Goal: Task Accomplishment & Management: Complete application form

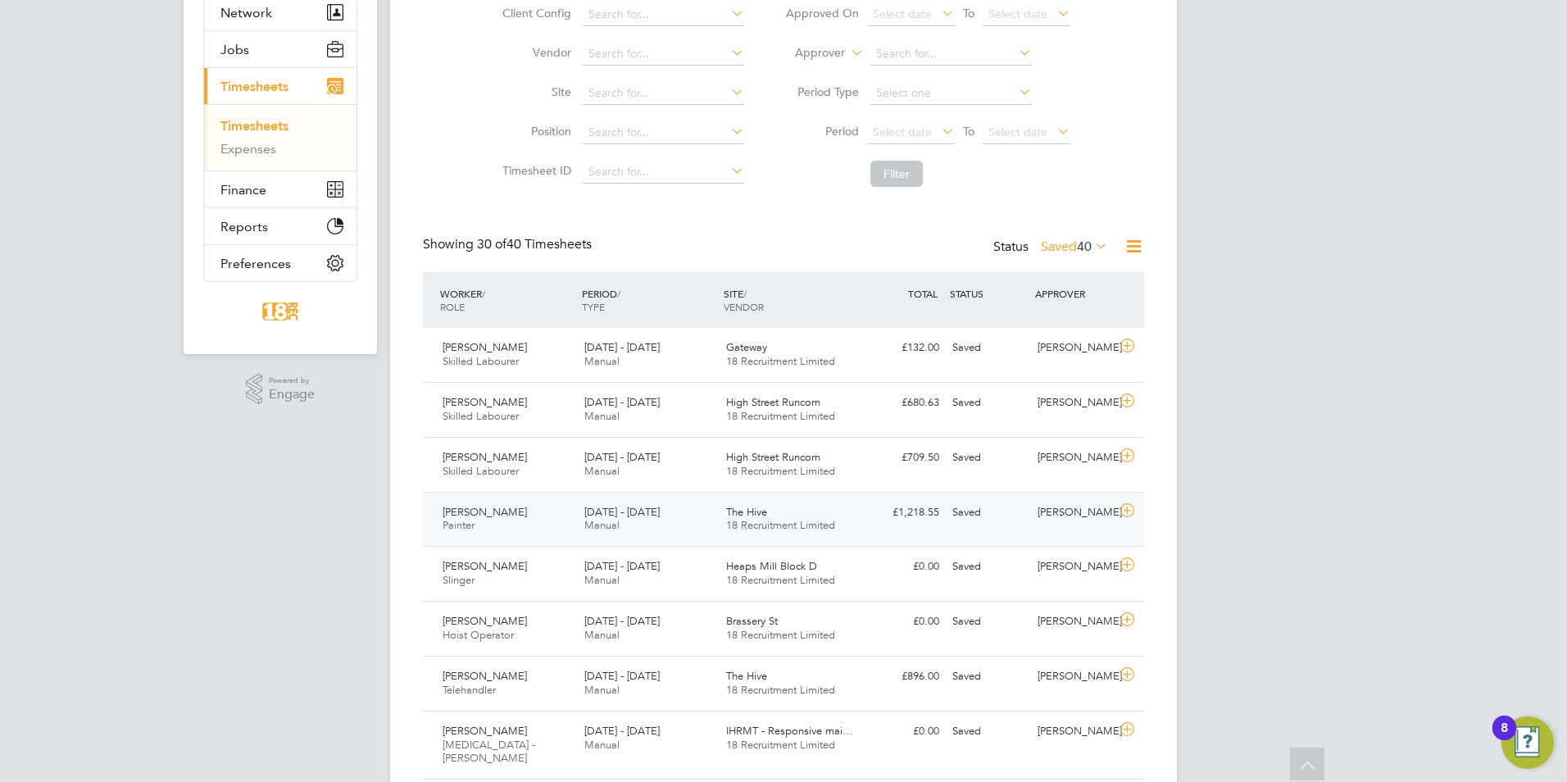
click at [1036, 521] on div "[PERSON_NAME]" at bounding box center [1073, 512] width 85 height 27
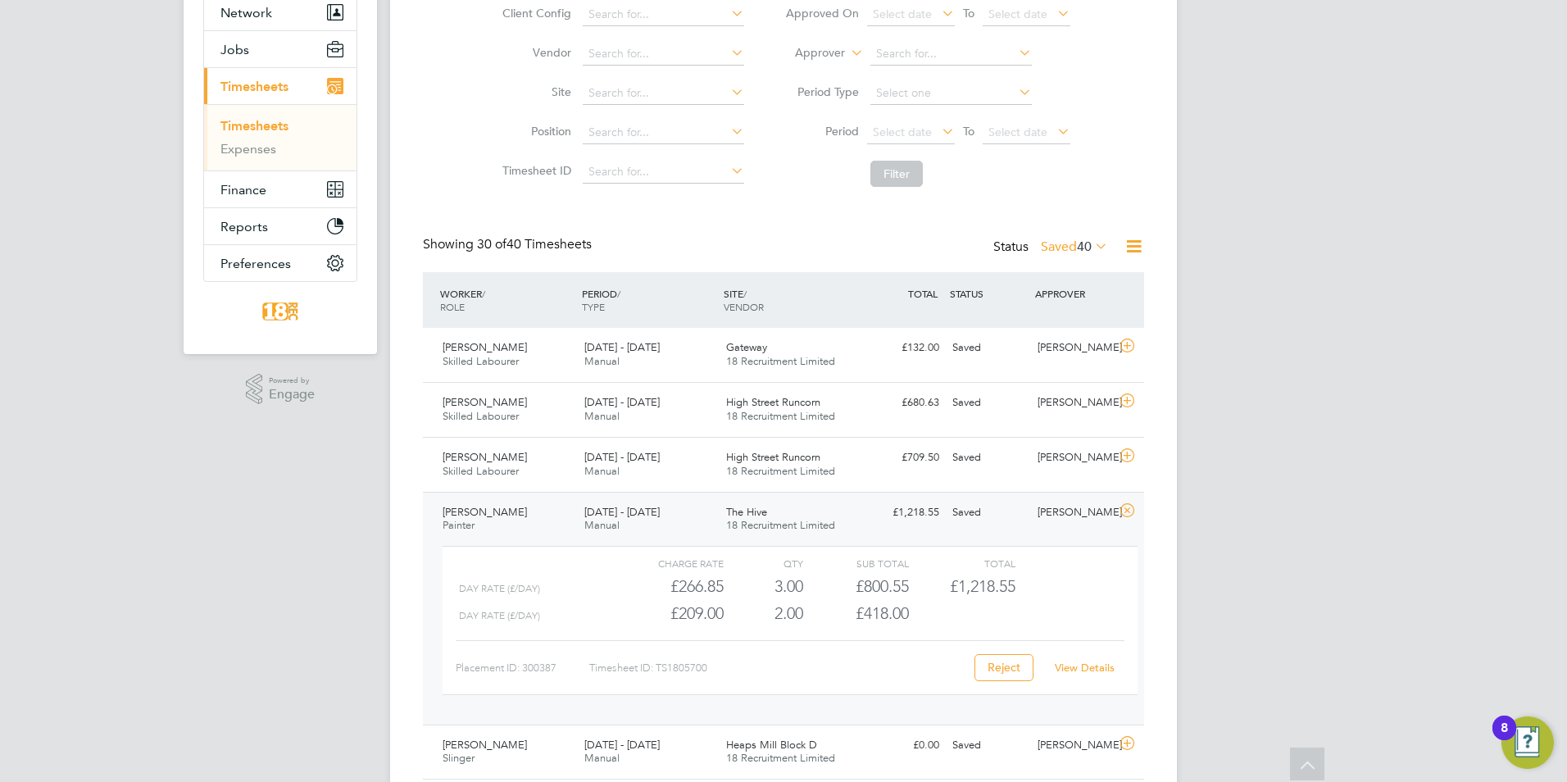
click at [1100, 673] on link "View Details" at bounding box center [1084, 667] width 60 height 14
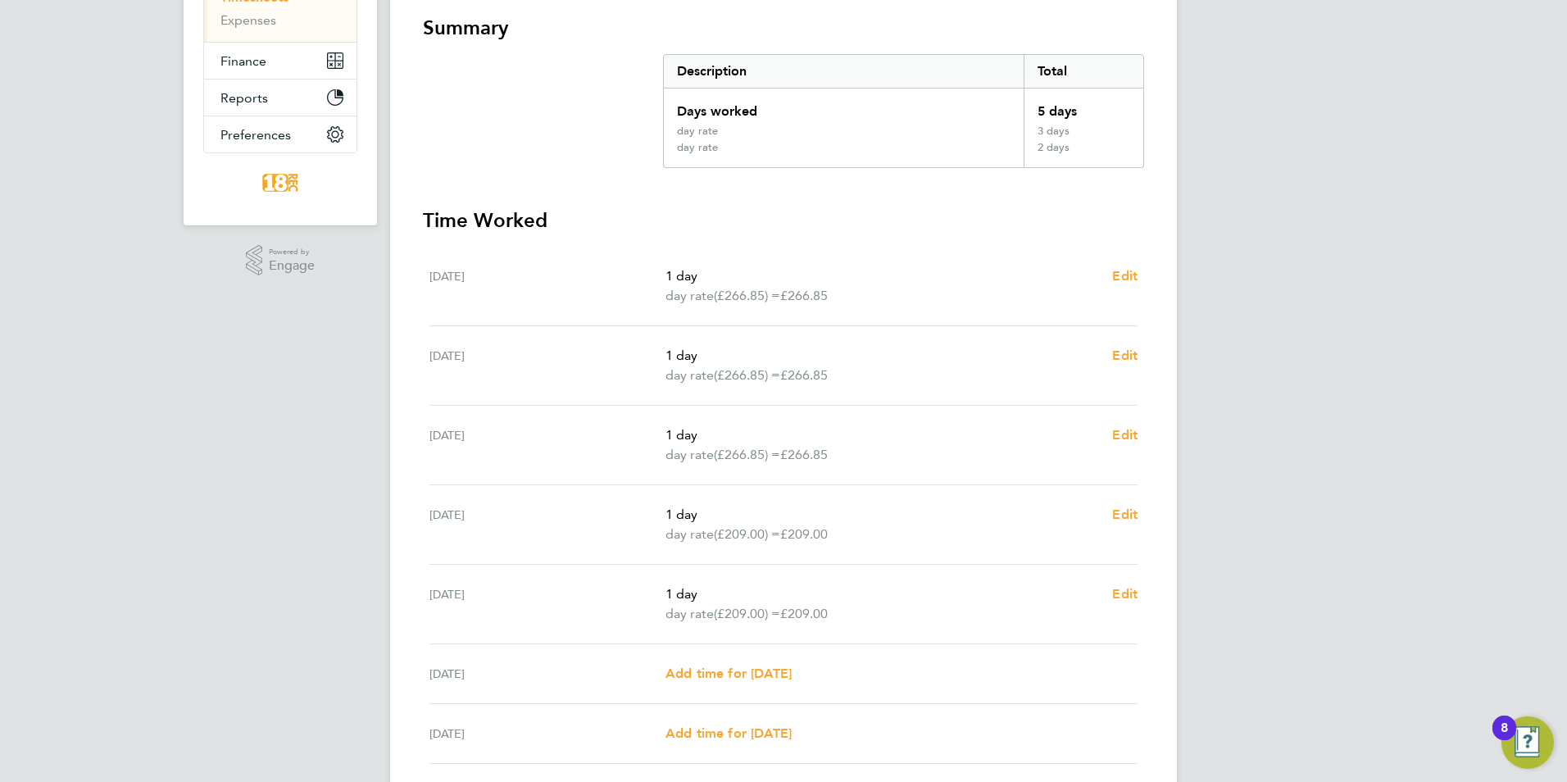
scroll to position [419, 0]
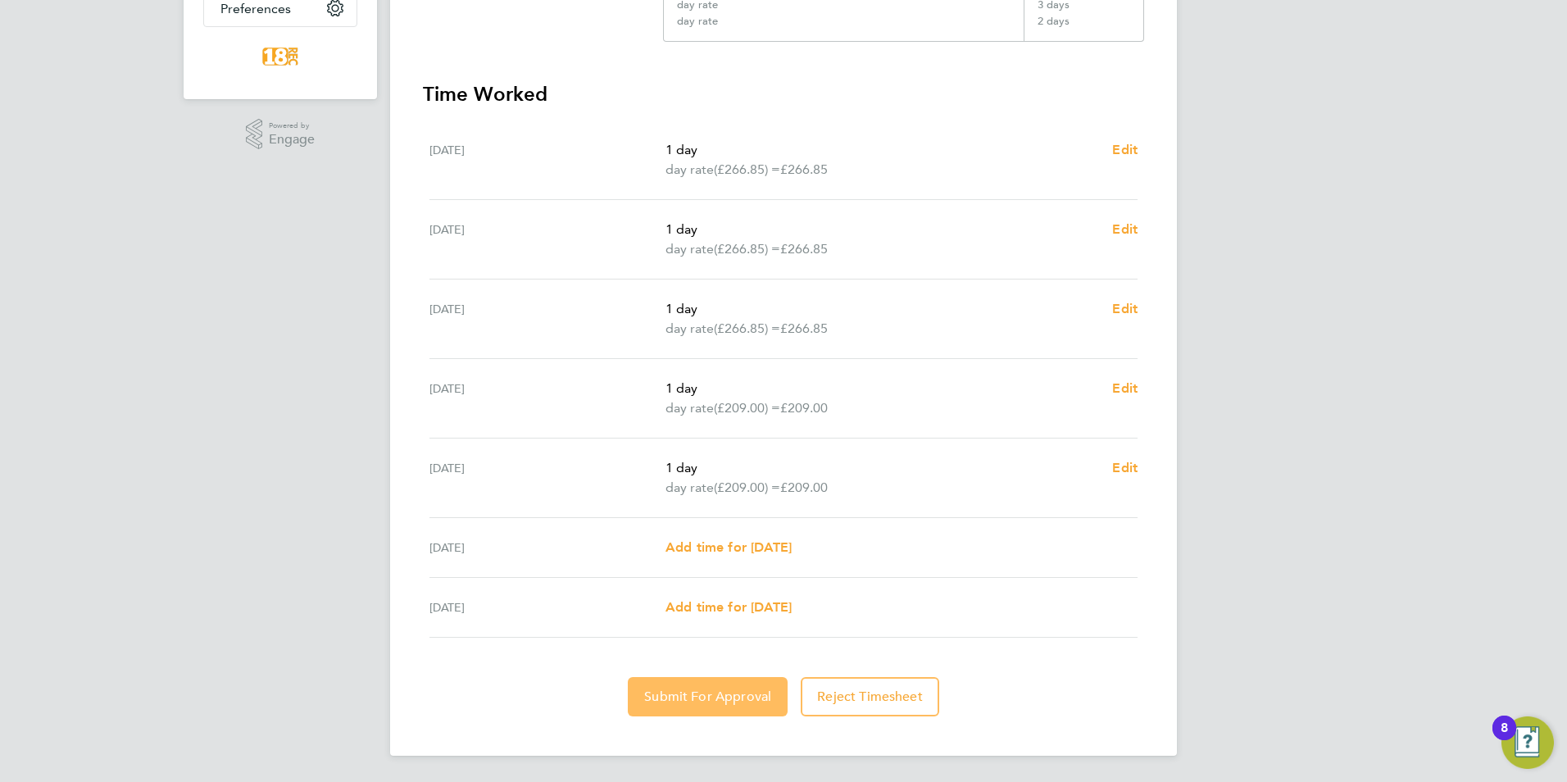
click at [740, 701] on span "Submit For Approval" at bounding box center [707, 696] width 127 height 16
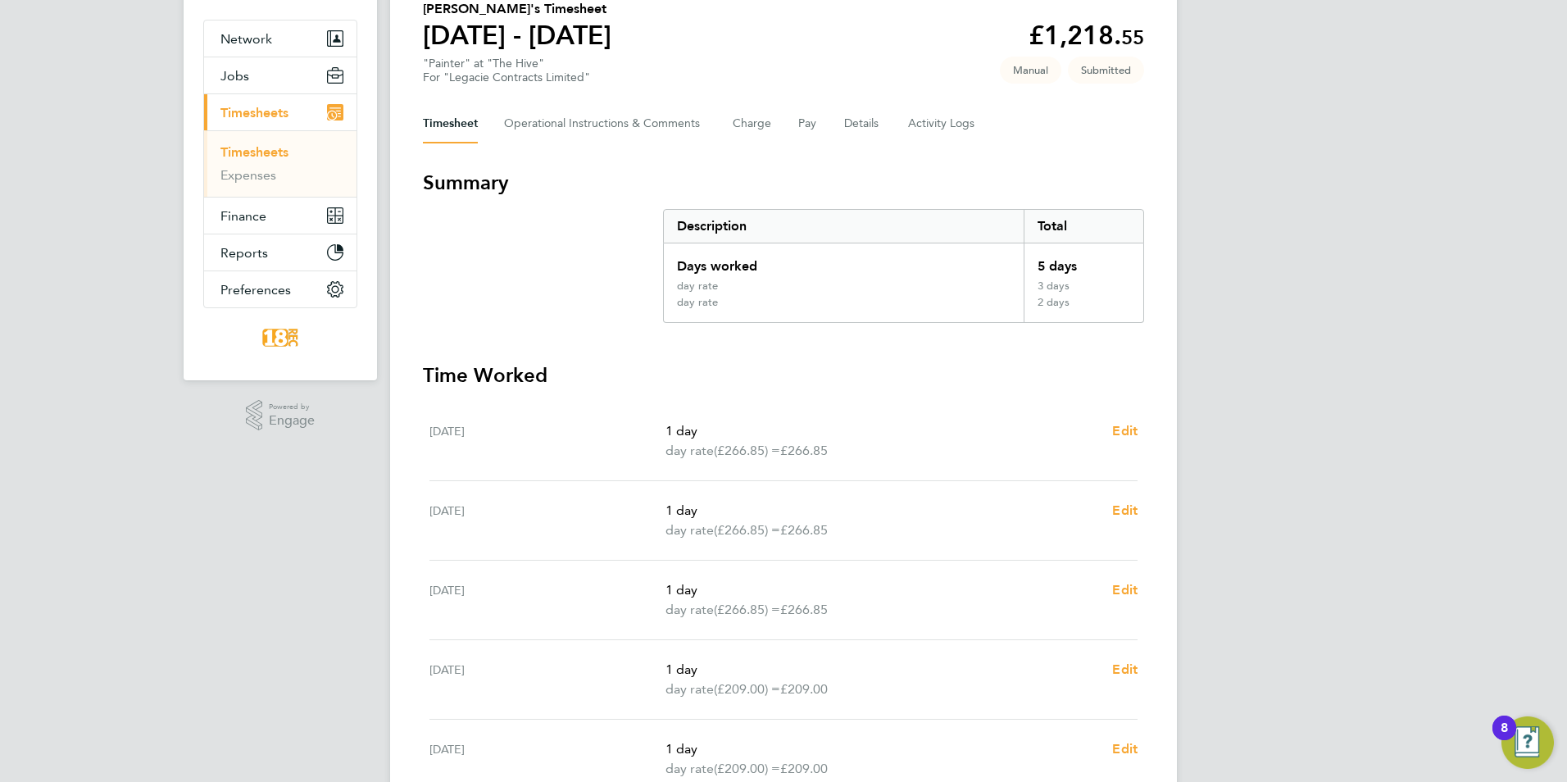
scroll to position [0, 0]
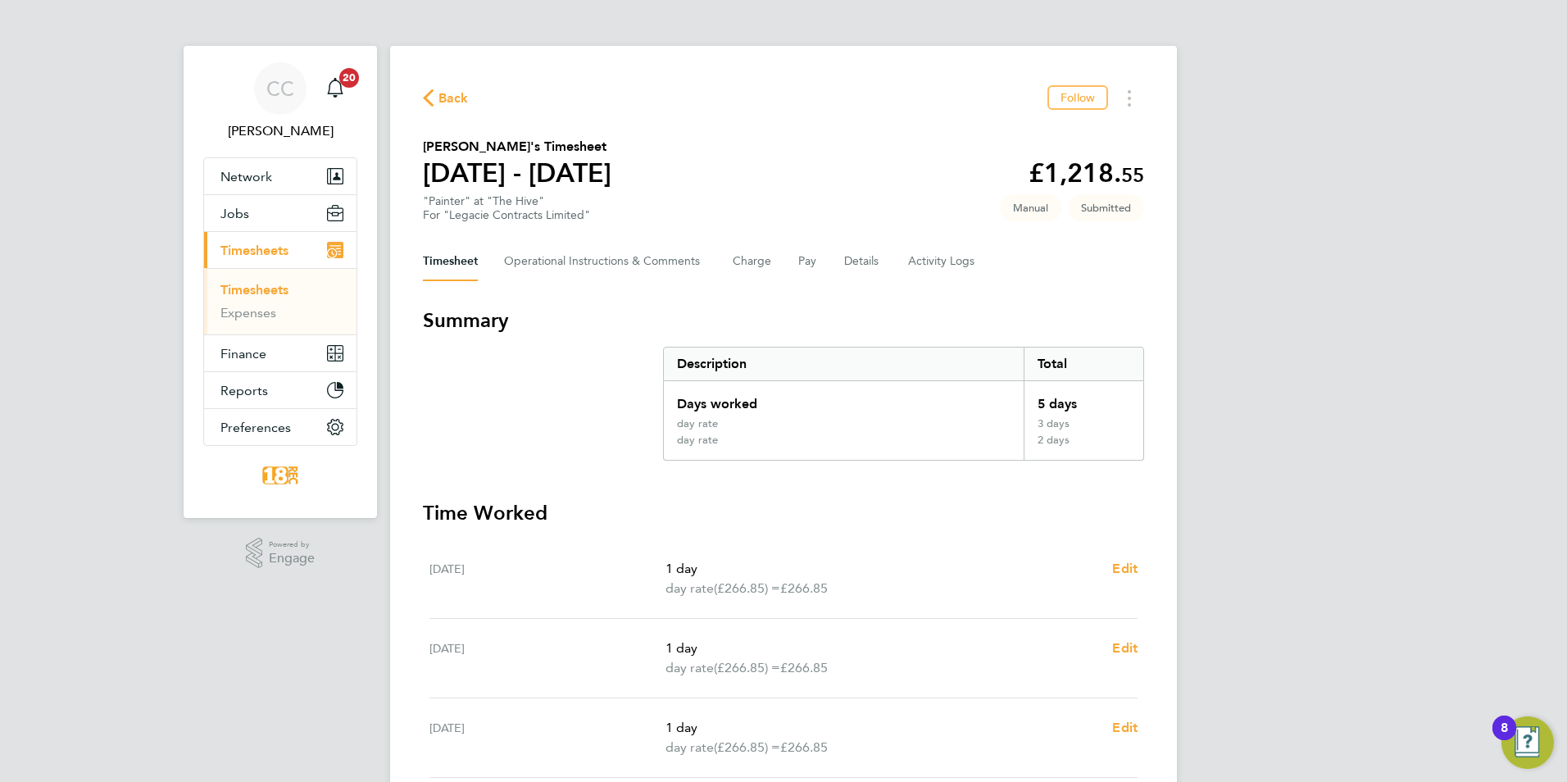
click at [451, 95] on span "Back" at bounding box center [453, 98] width 30 height 20
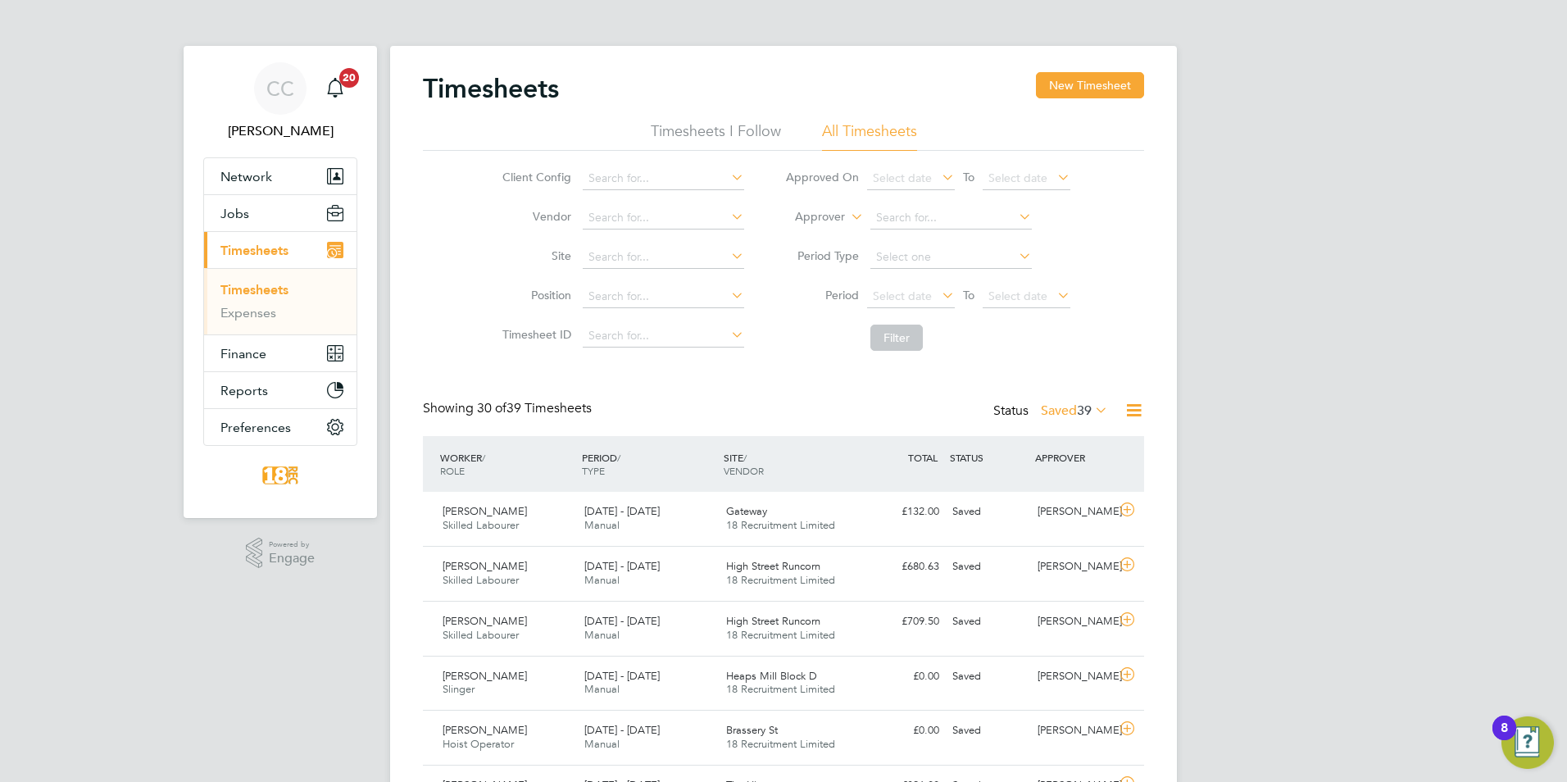
click at [1047, 409] on label "Saved 39" at bounding box center [1074, 410] width 67 height 16
click at [1068, 501] on li "Approved" at bounding box center [1051, 508] width 75 height 23
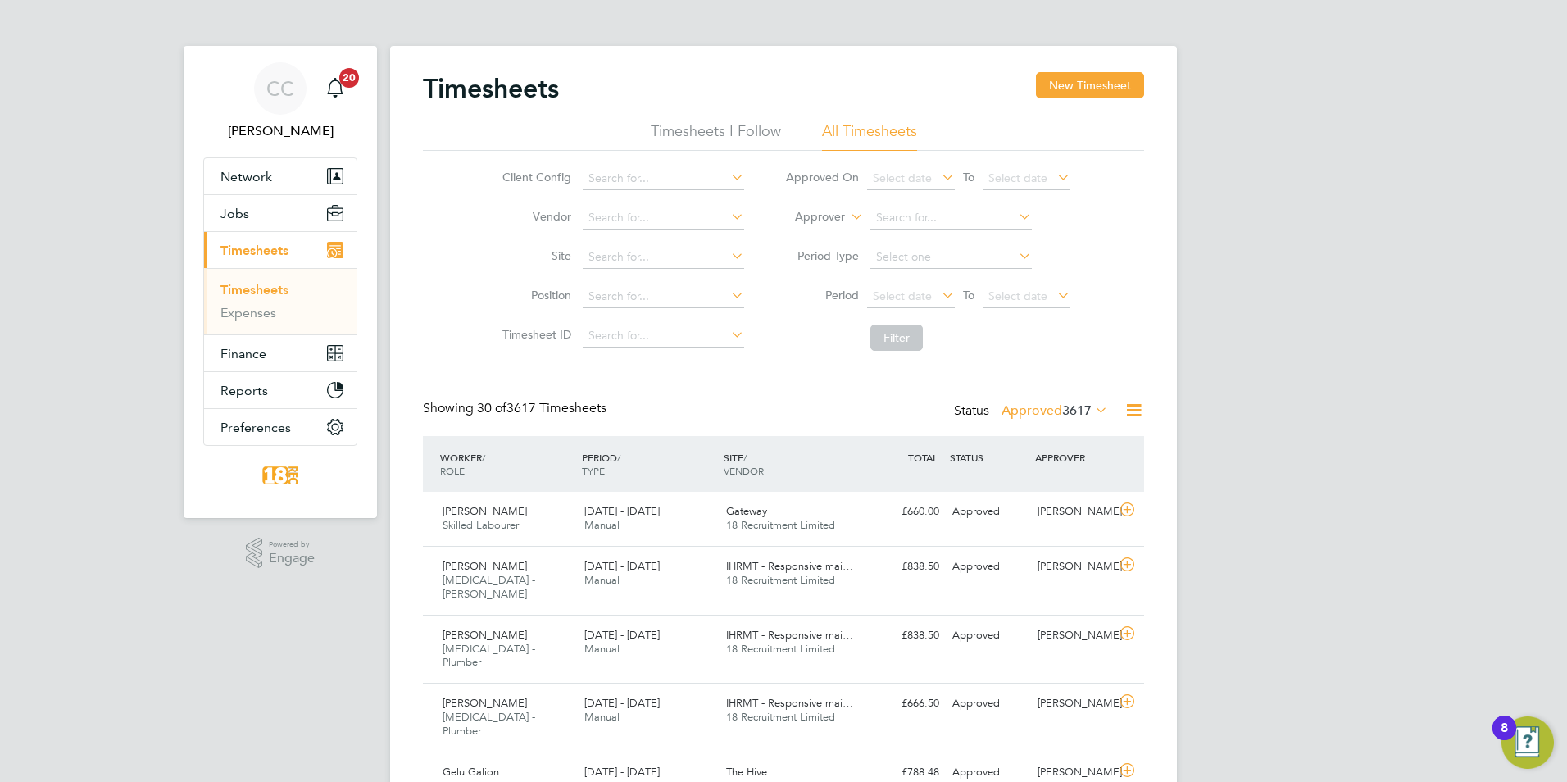
click at [938, 296] on icon at bounding box center [938, 294] width 0 height 23
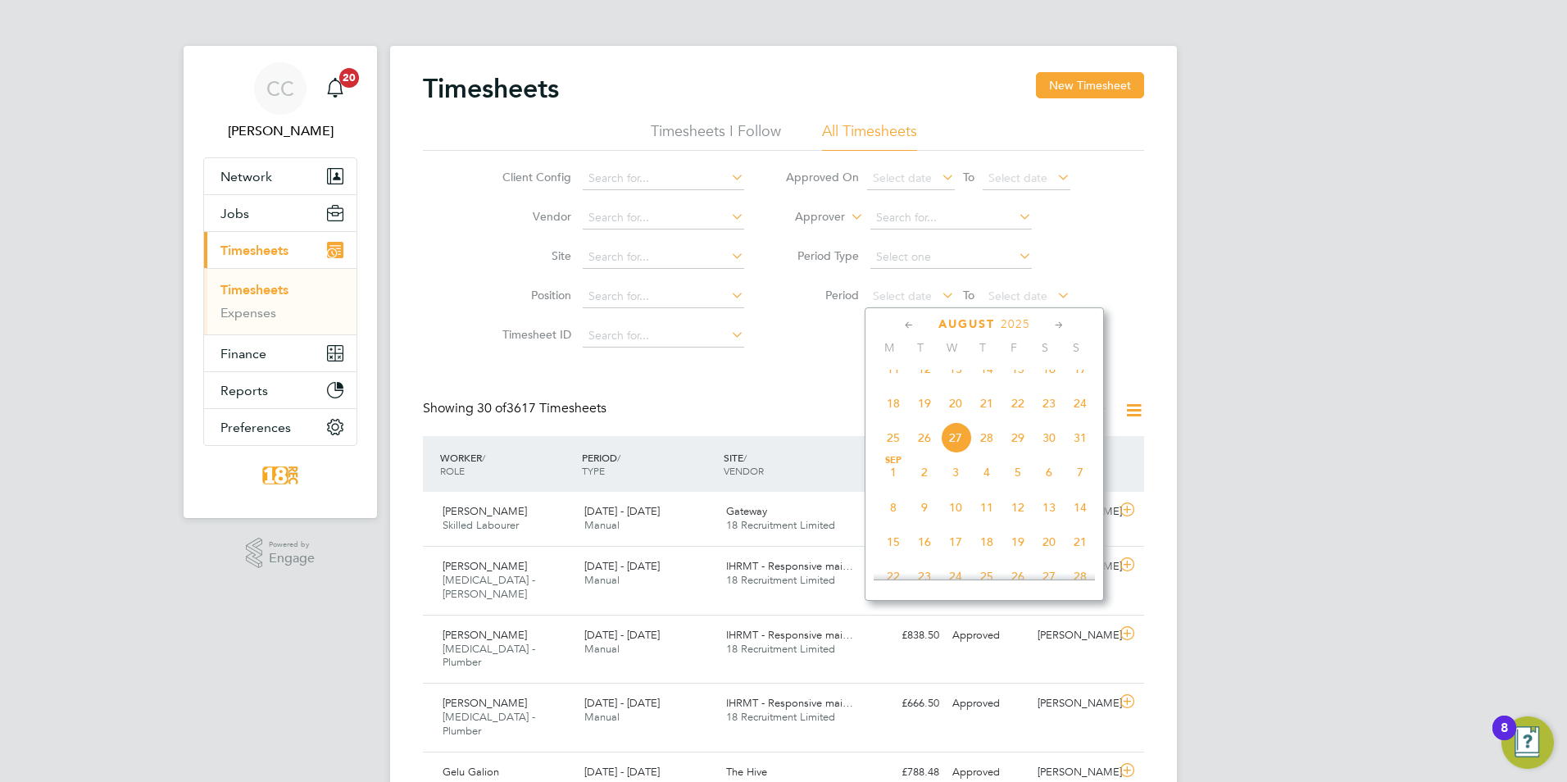
click at [902, 419] on span "18" at bounding box center [892, 403] width 31 height 31
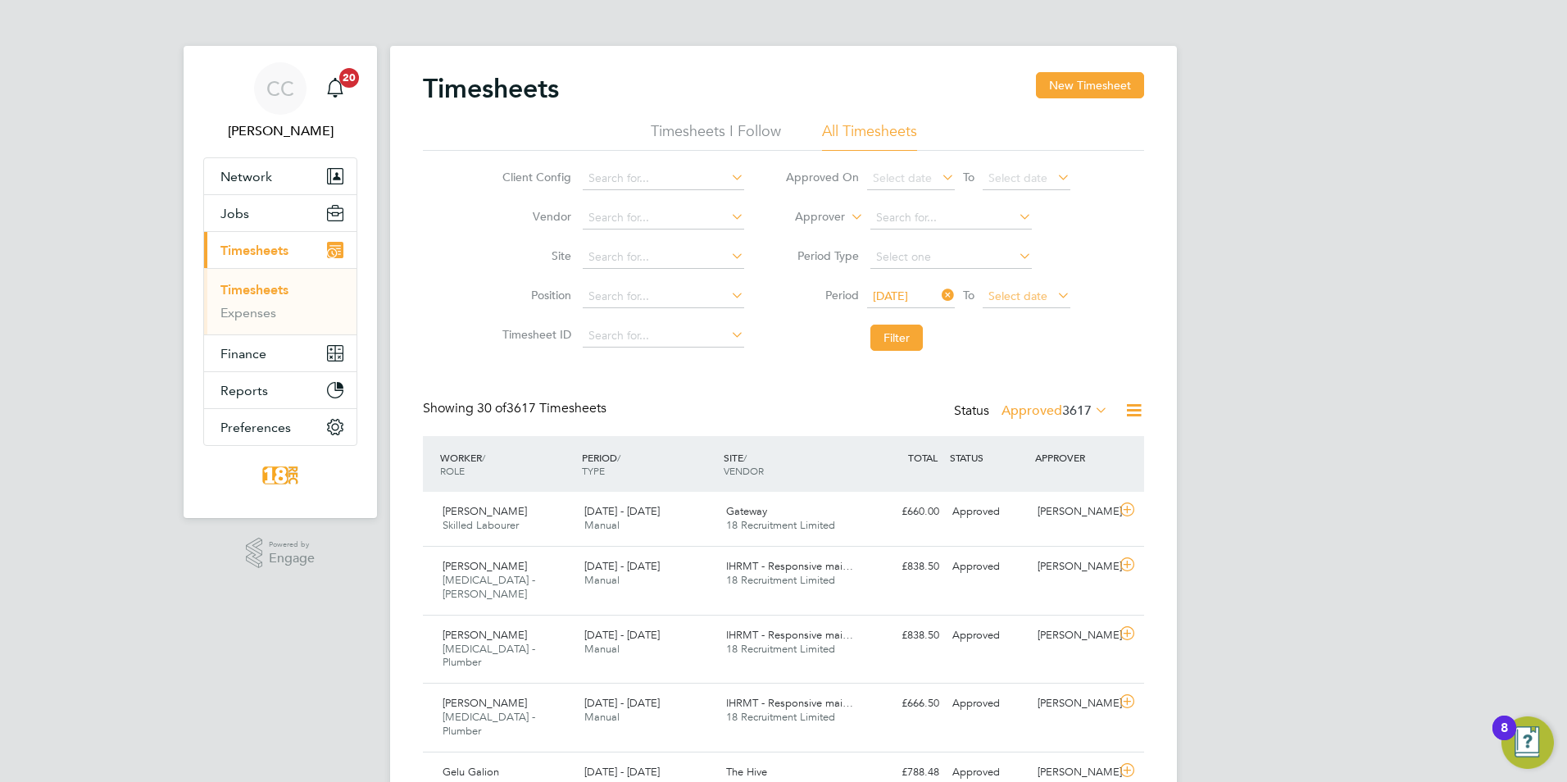
click at [1018, 302] on span "Select date" at bounding box center [1026, 297] width 88 height 22
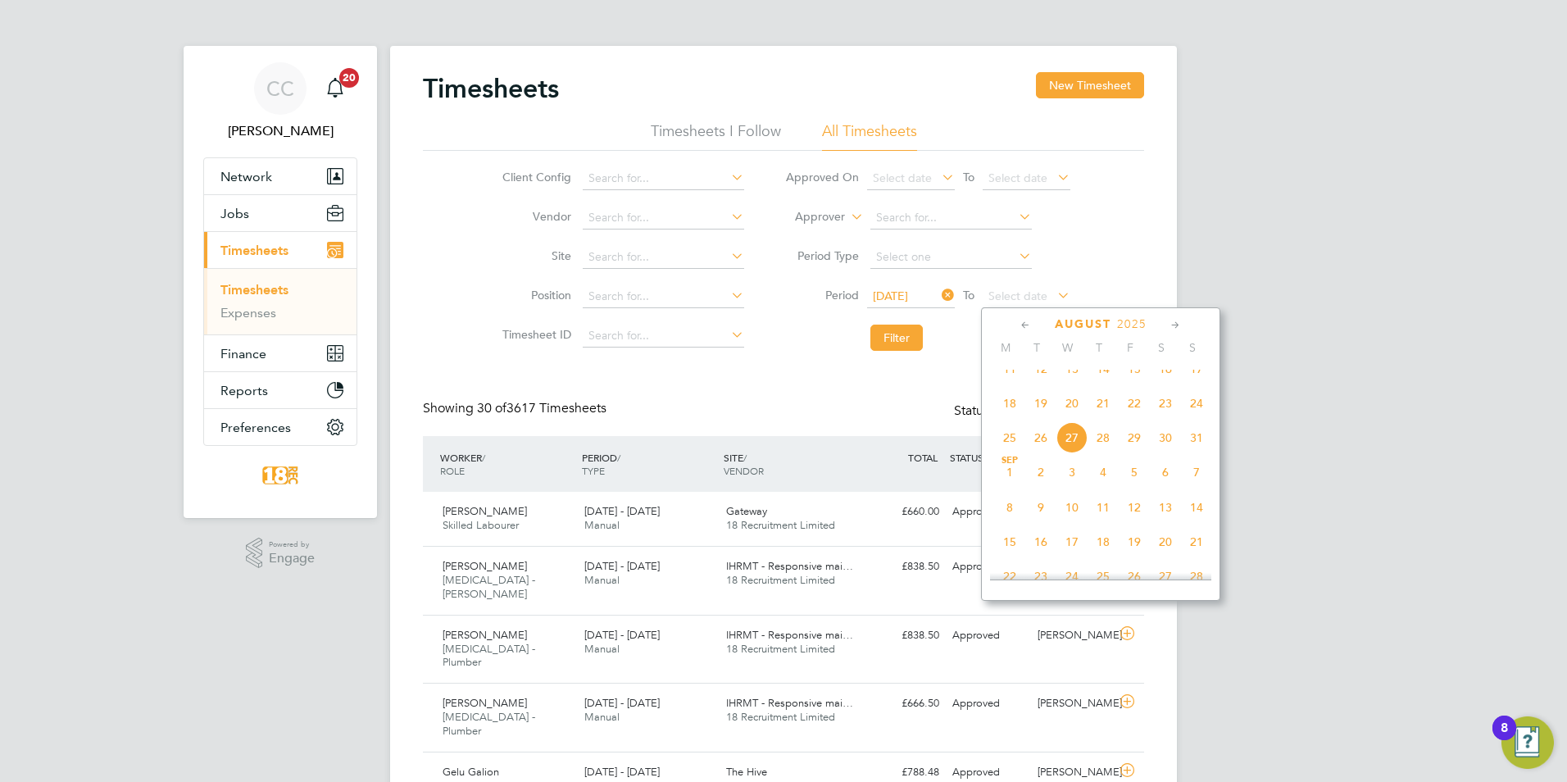
click at [1209, 409] on span "24" at bounding box center [1196, 403] width 31 height 31
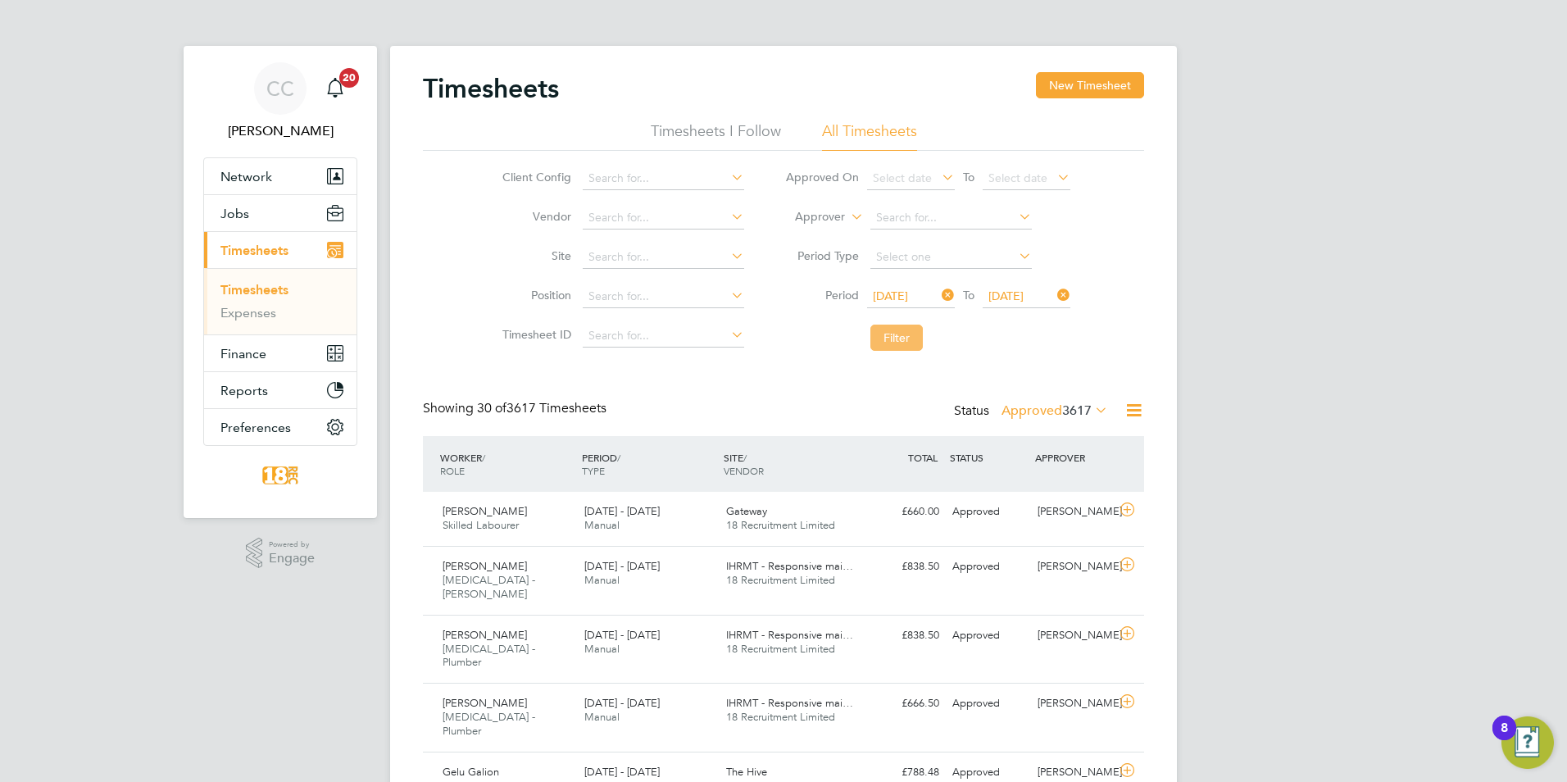
click at [875, 333] on button "Filter" at bounding box center [896, 337] width 52 height 26
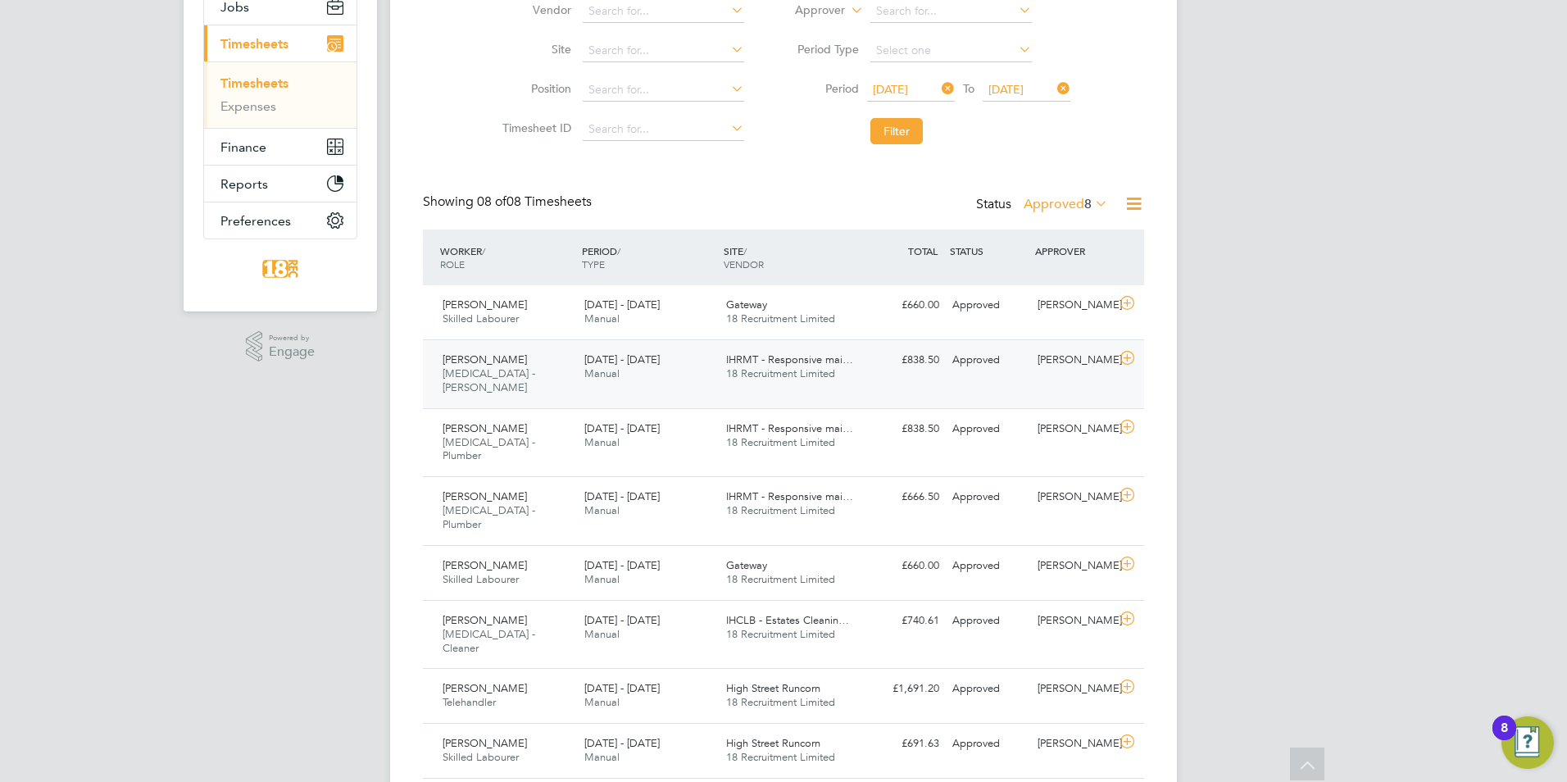
click at [1022, 365] on div "Approved" at bounding box center [987, 360] width 85 height 27
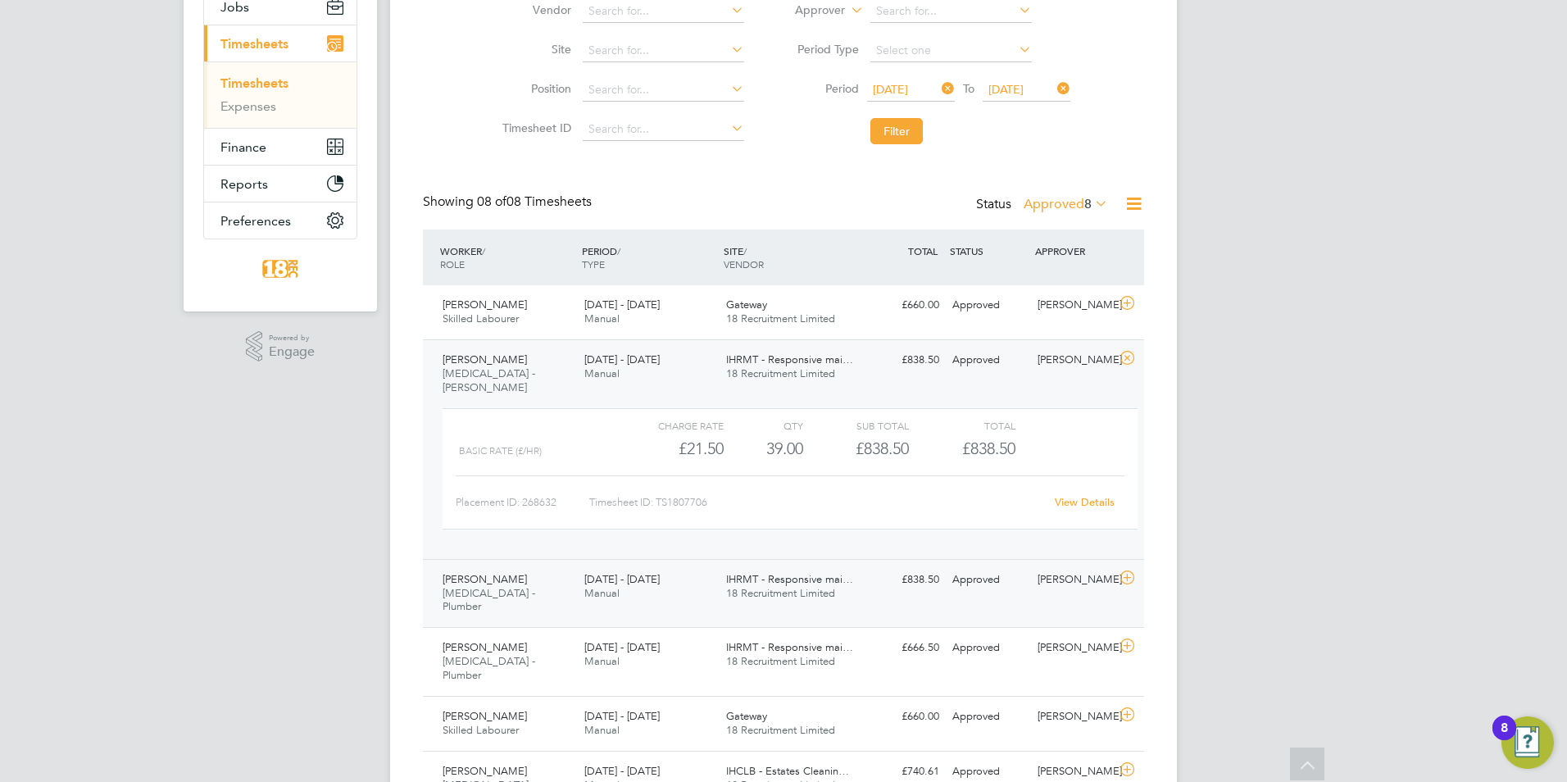
click at [942, 584] on div "Nicola Bailey HMS - Plumber 18 - 24 Aug 2025 18 - 24 Aug 2025 Manual IHRMT - Re…" at bounding box center [783, 593] width 721 height 69
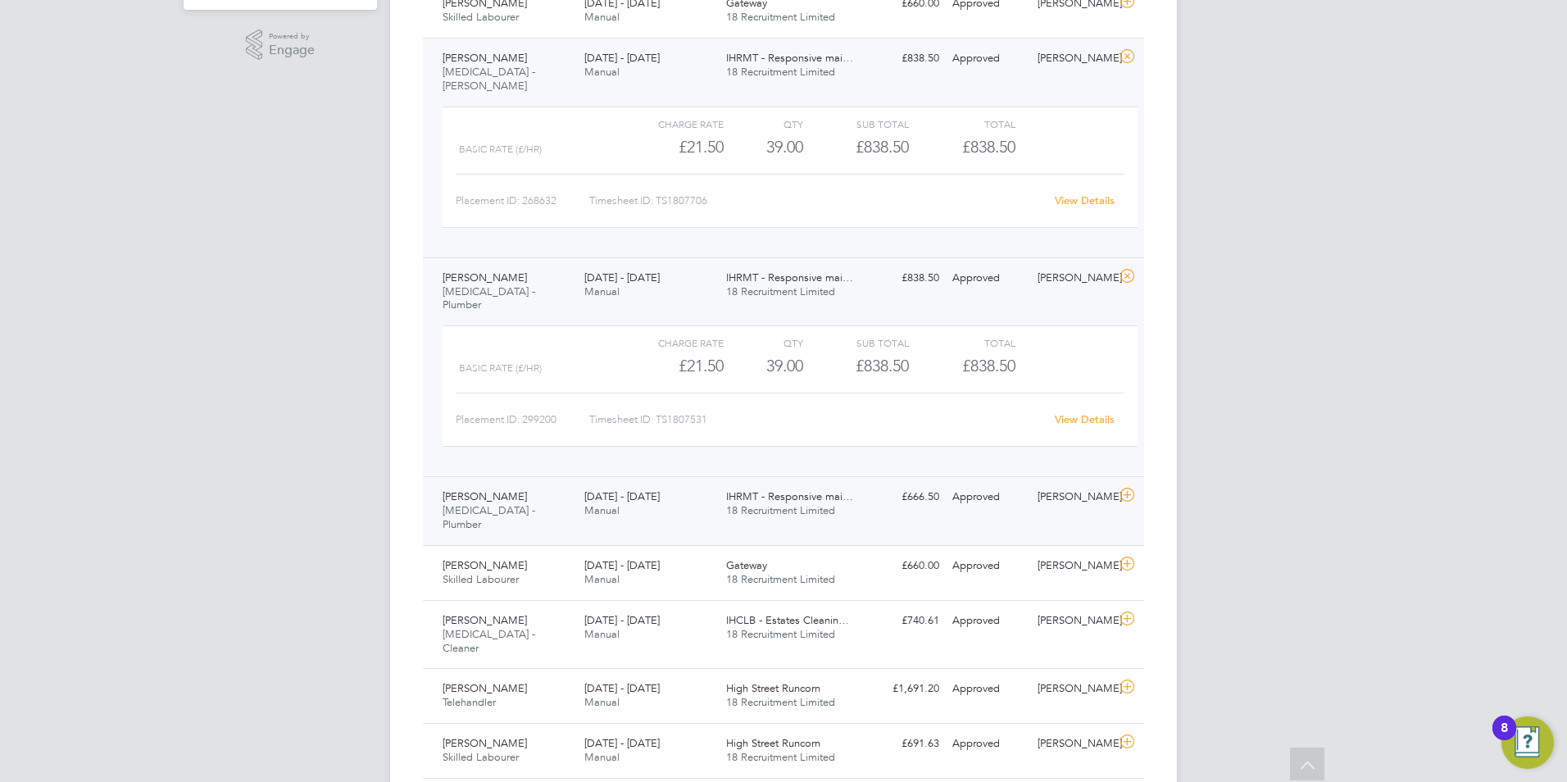
click at [918, 483] on div "£666.50 Approved" at bounding box center [902, 496] width 85 height 27
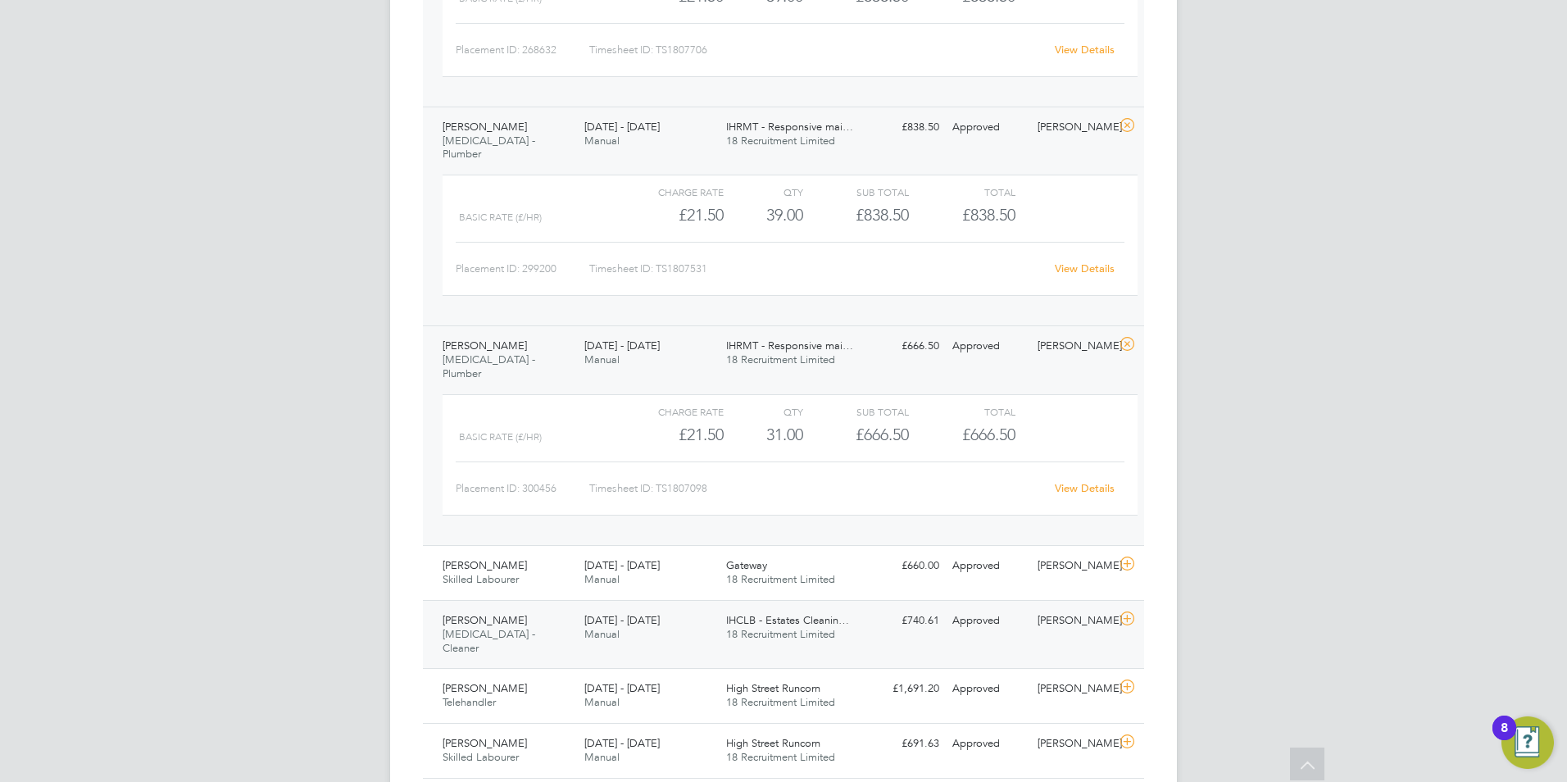
click at [582, 607] on div "18 - 24 Aug 2025 Manual" at bounding box center [649, 627] width 142 height 41
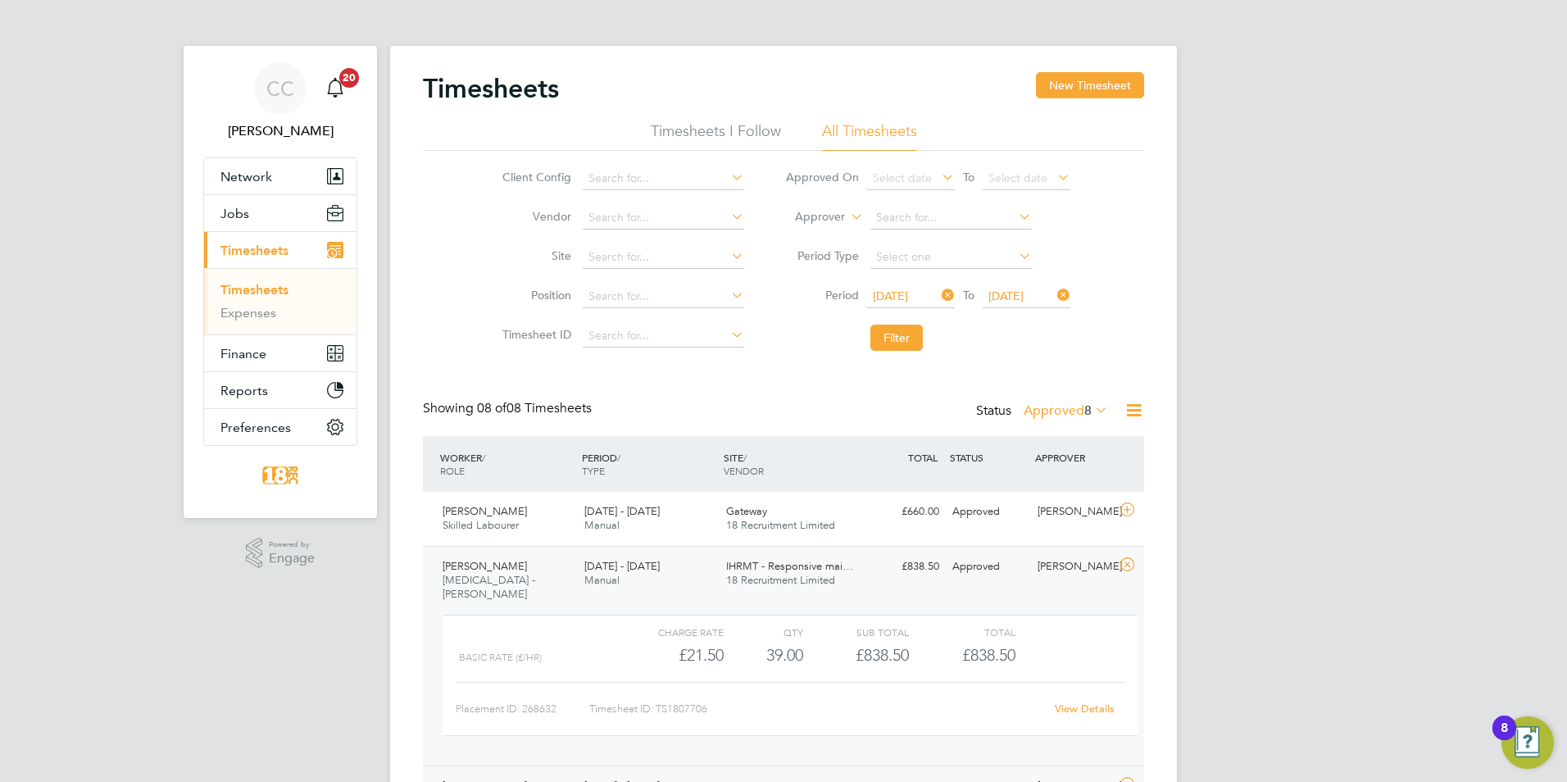
click at [1039, 400] on div "Status Approved 8" at bounding box center [1043, 411] width 135 height 23
click at [1039, 401] on div "Status Approved 8" at bounding box center [1043, 411] width 135 height 23
click at [1039, 408] on label "Approved 8" at bounding box center [1065, 410] width 84 height 16
click at [1075, 476] on li "Submitted" at bounding box center [1056, 485] width 75 height 23
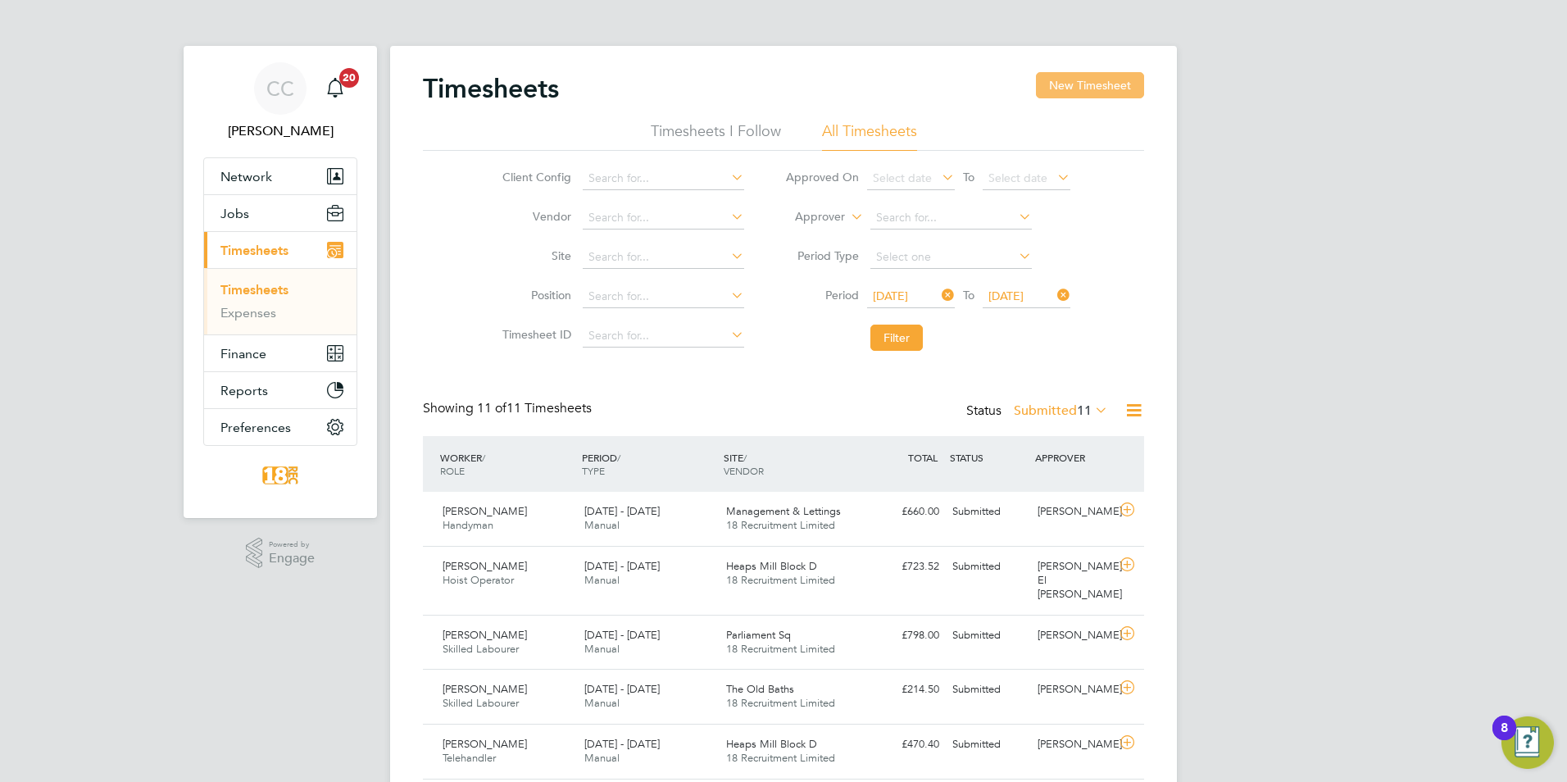
click at [1099, 88] on button "New Timesheet" at bounding box center [1090, 85] width 108 height 26
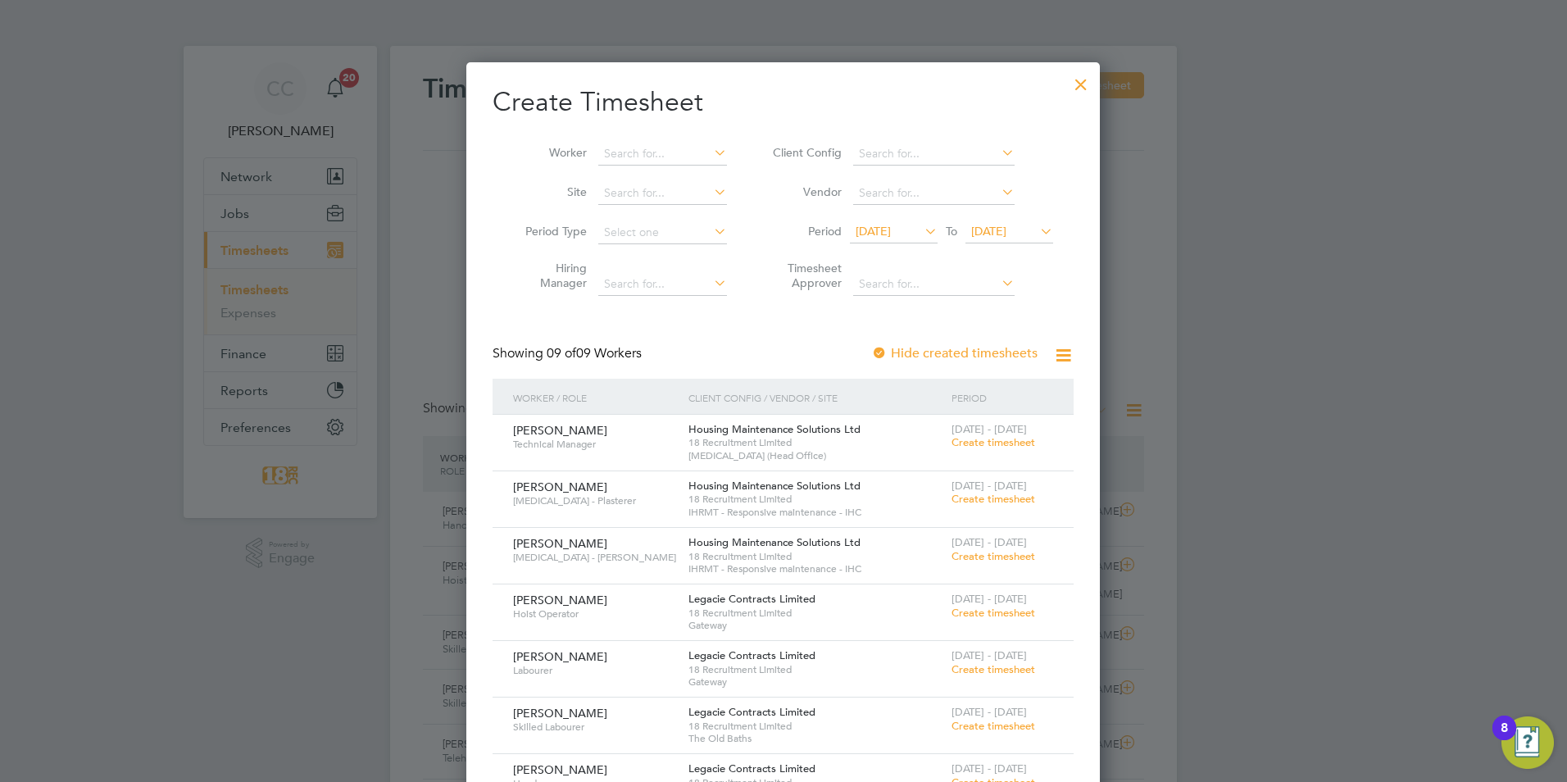
click at [987, 427] on span "[DATE] - [DATE]" at bounding box center [988, 429] width 75 height 14
click at [987, 431] on span "[DATE] - [DATE]" at bounding box center [988, 429] width 75 height 14
click at [981, 448] on span "Create timesheet" at bounding box center [993, 442] width 84 height 14
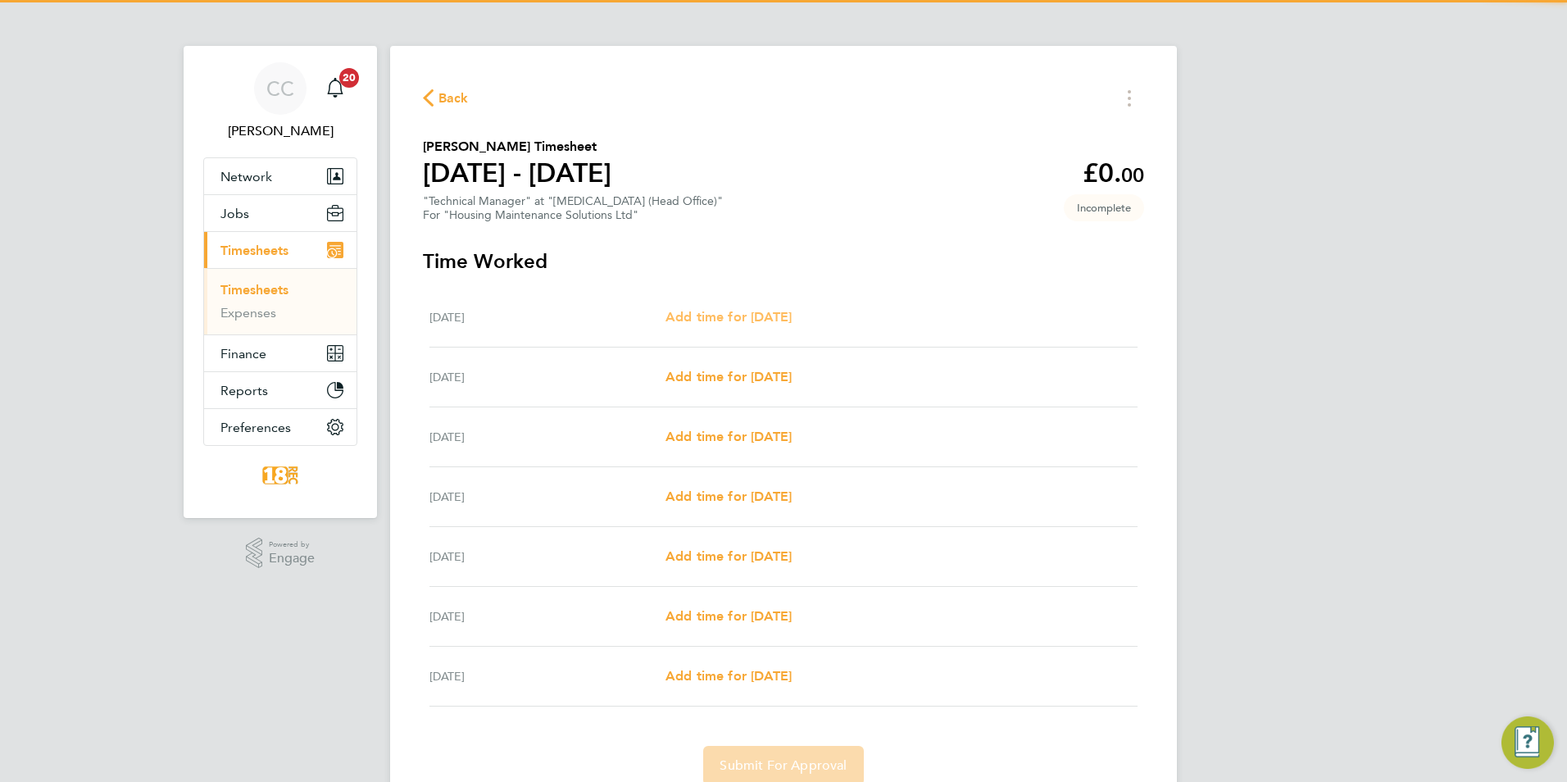
click at [778, 318] on span "Add time for Mon 18 Aug" at bounding box center [728, 317] width 126 height 16
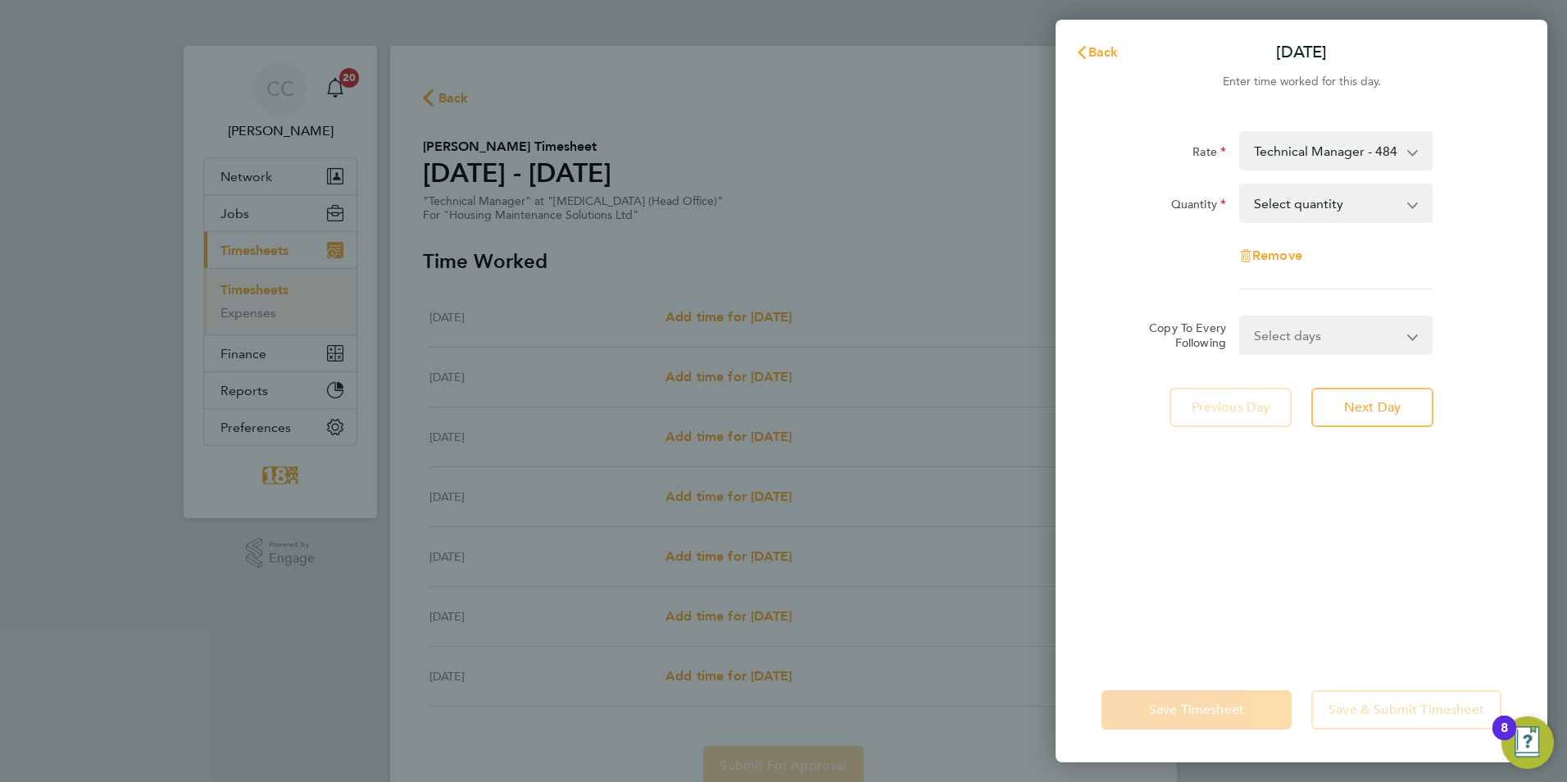
click at [1302, 186] on select "Select quantity 0.5 1" at bounding box center [1325, 203] width 170 height 36
select select "1"
click at [1240, 185] on select "Select quantity 0.5 1" at bounding box center [1325, 203] width 170 height 36
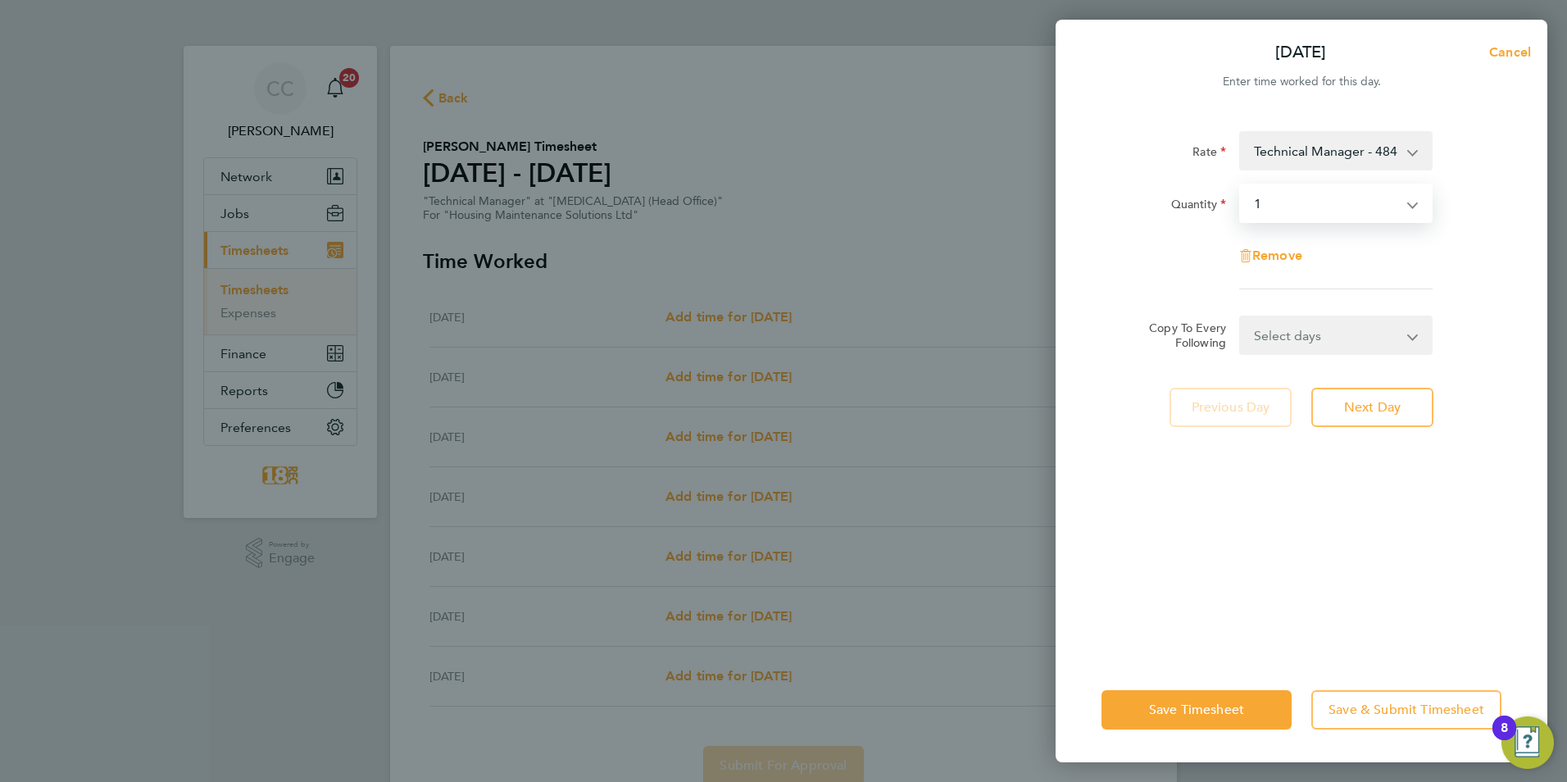
click at [1302, 351] on select "Select days Day Weekday (Mon-Fri) Weekend (Sat-Sun) Tuesday Wednesday Thursday …" at bounding box center [1326, 335] width 172 height 36
select select "WEEKDAY"
click at [1240, 317] on select "Select days Day Weekday (Mon-Fri) Weekend (Sat-Sun) Tuesday Wednesday Thursday …" at bounding box center [1326, 335] width 172 height 36
select select "2025-08-24"
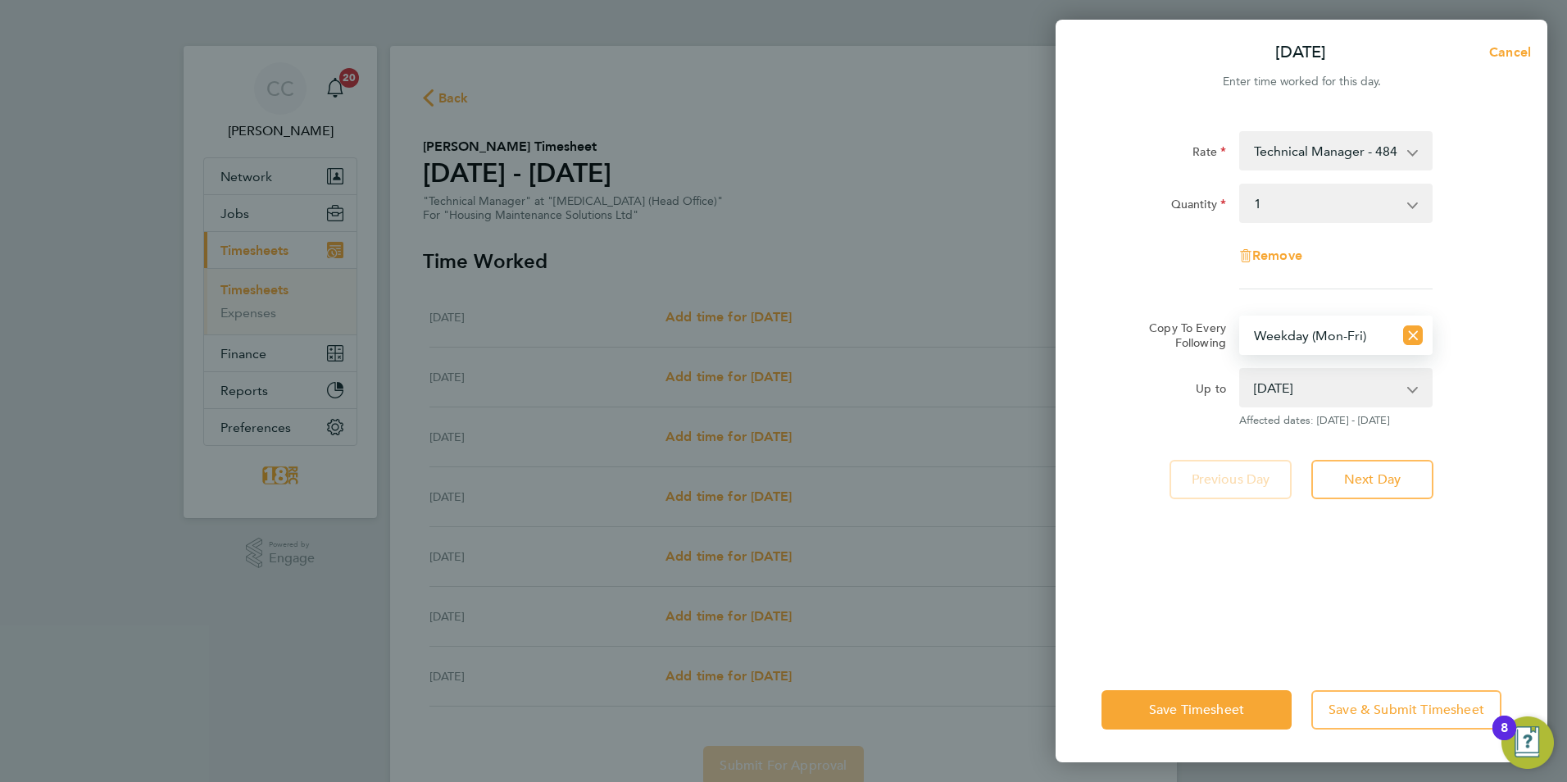
drag, startPoint x: 1364, startPoint y: 335, endPoint x: 1428, endPoint y: 336, distance: 63.9
click at [1364, 335] on select "Select days Day Weekday (Mon-Fri) Weekend (Sat-Sun) Tuesday Wednesday Thursday …" at bounding box center [1316, 335] width 152 height 36
click at [1492, 410] on div "Up to 19 Aug 2025 20 Aug 2025 21 Aug 2025 22 Aug 2025 23 Aug 2025 24 Aug 2025 A…" at bounding box center [1301, 397] width 413 height 59
click at [1364, 469] on button "Next Day" at bounding box center [1372, 479] width 122 height 39
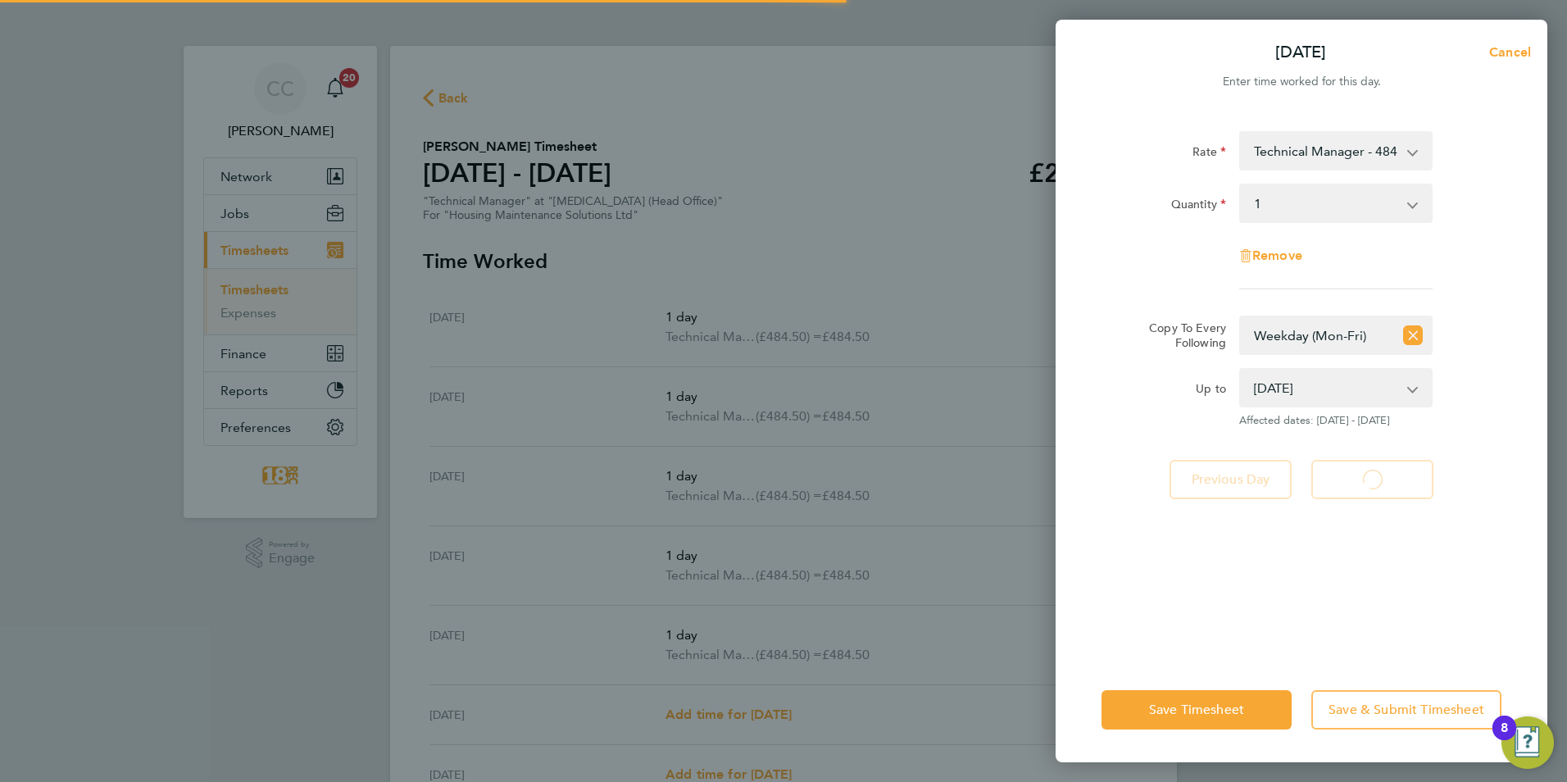
select select "1"
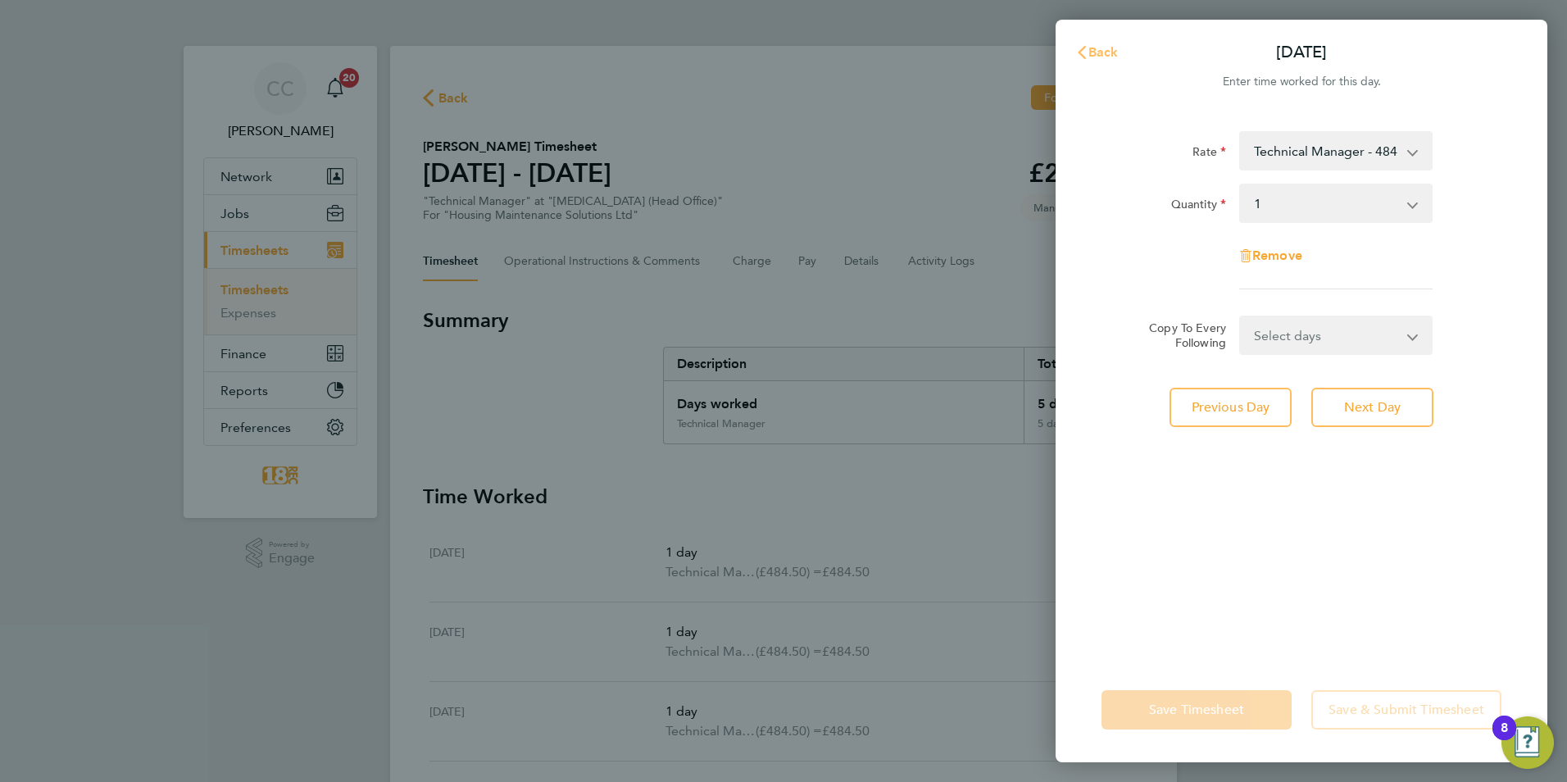
click at [1090, 48] on span "Back" at bounding box center [1103, 52] width 30 height 16
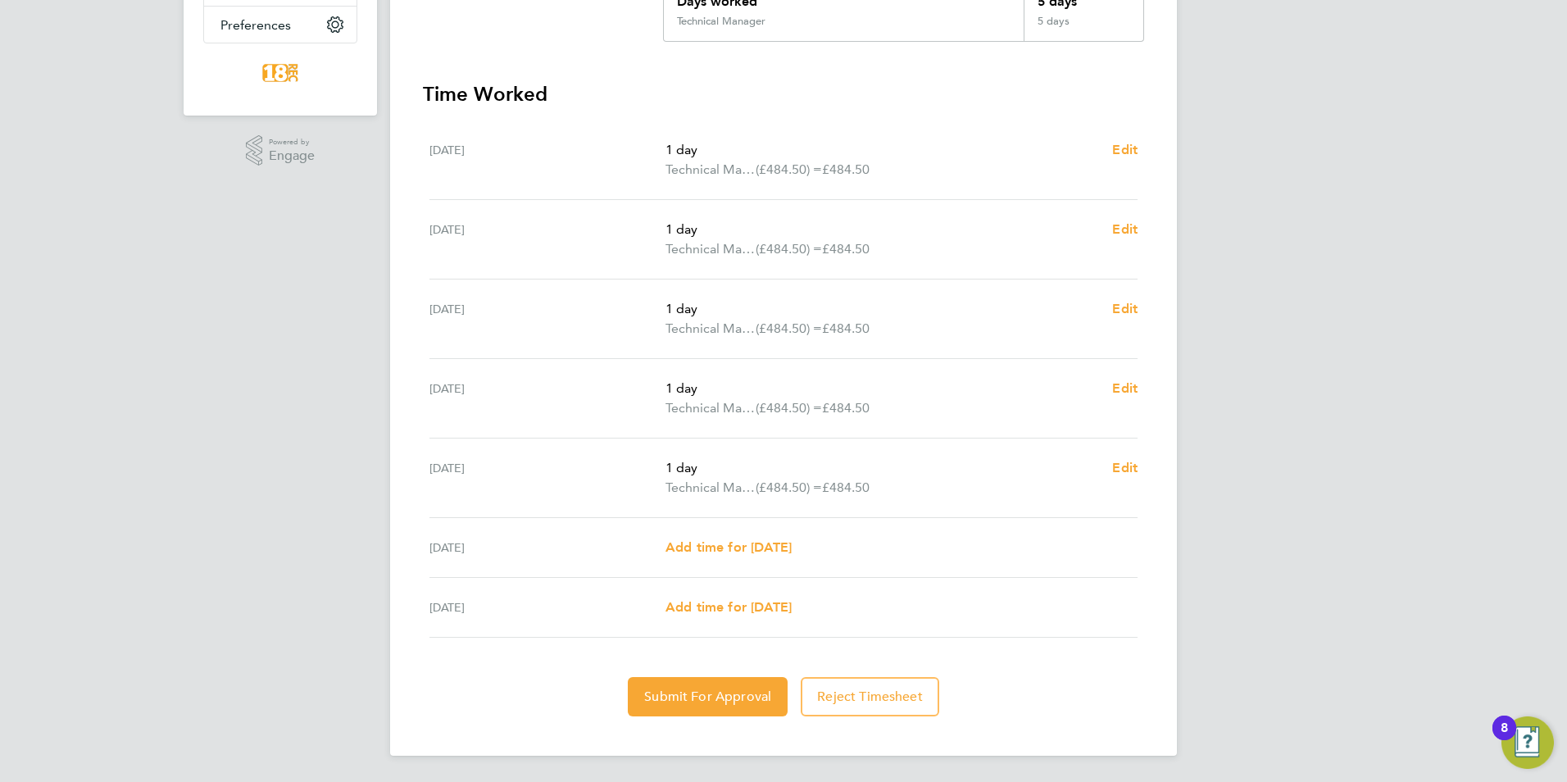
click at [708, 559] on div "Sat 23 Aug Add time for Sat 23 Aug Add time for Sat 23 Aug" at bounding box center [783, 548] width 708 height 60
click at [720, 539] on span "Add time for Sat 23 Aug" at bounding box center [728, 547] width 126 height 16
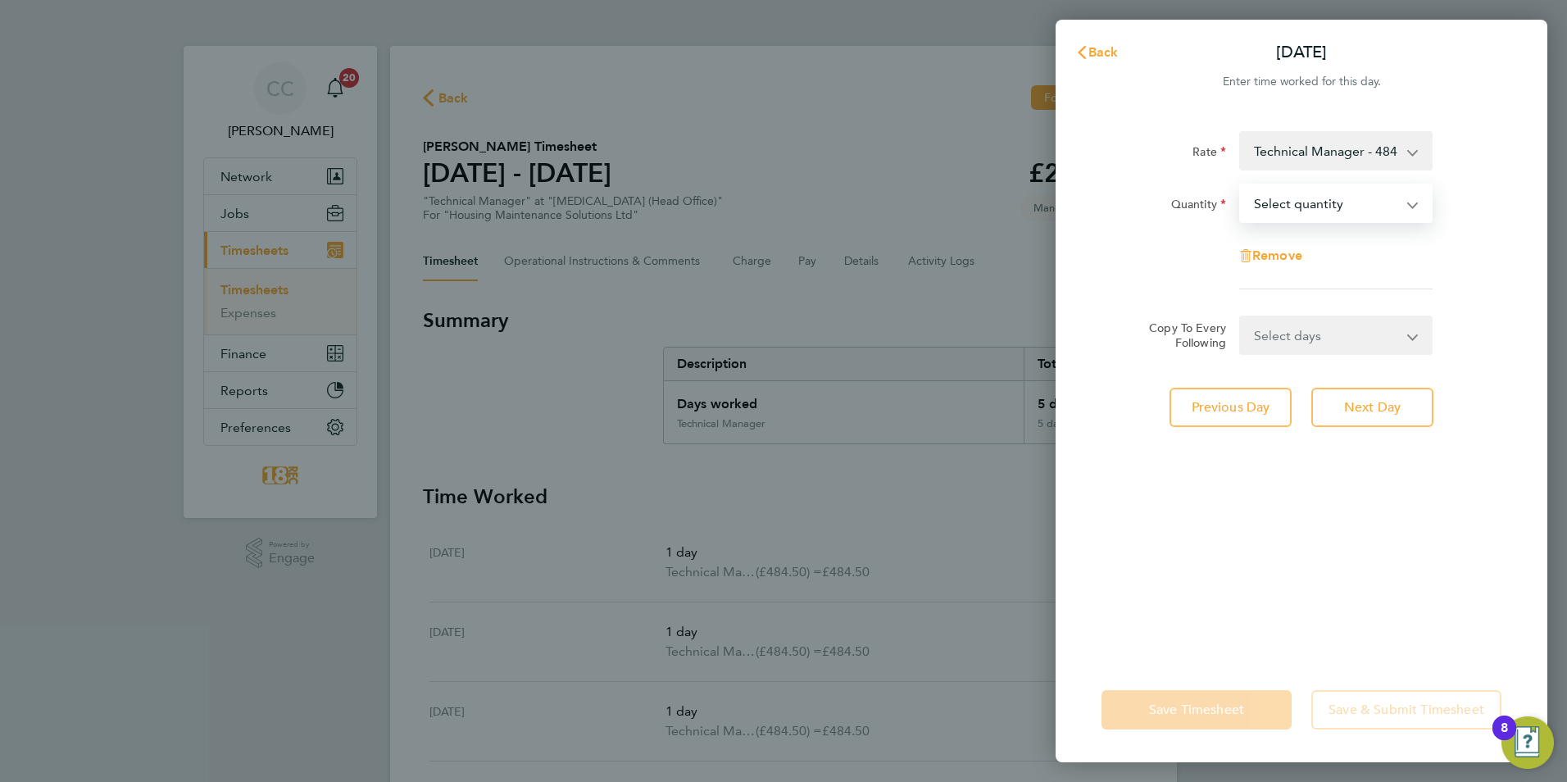
click at [1342, 197] on select "Select quantity 0.5 1" at bounding box center [1325, 203] width 170 height 36
click at [1296, 294] on app-timesheet-line-form-group "Rate Technical Manager - 484.50 Quantity Select quantity 0.5 1 Remove" at bounding box center [1301, 216] width 400 height 171
drag, startPoint x: 1291, startPoint y: 206, endPoint x: 1291, endPoint y: 218, distance: 11.5
click at [1291, 206] on select "Select quantity 0.5 1" at bounding box center [1325, 203] width 170 height 36
select select "1"
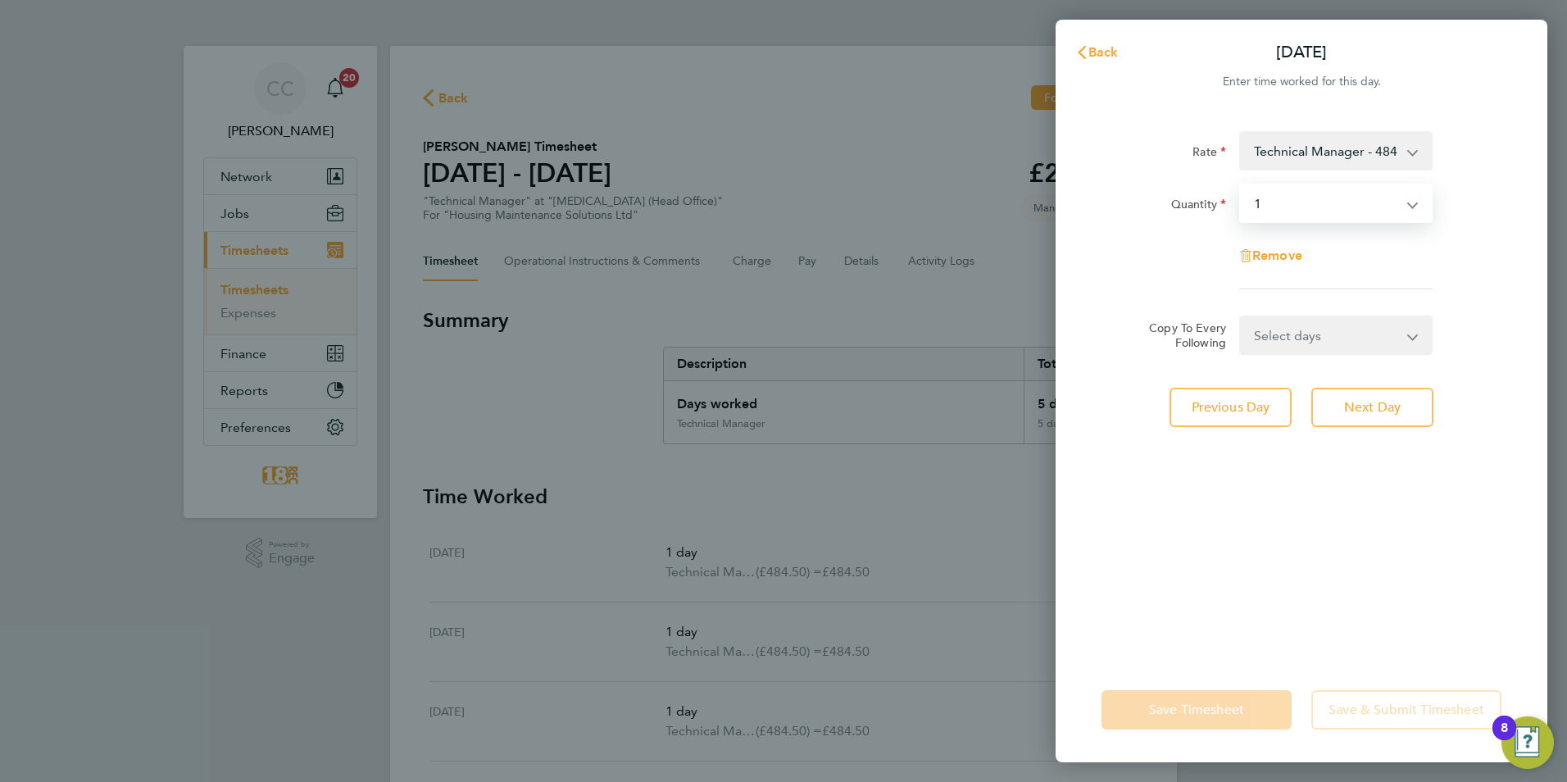
click at [1240, 185] on select "Select quantity 0.5 1" at bounding box center [1325, 203] width 170 height 36
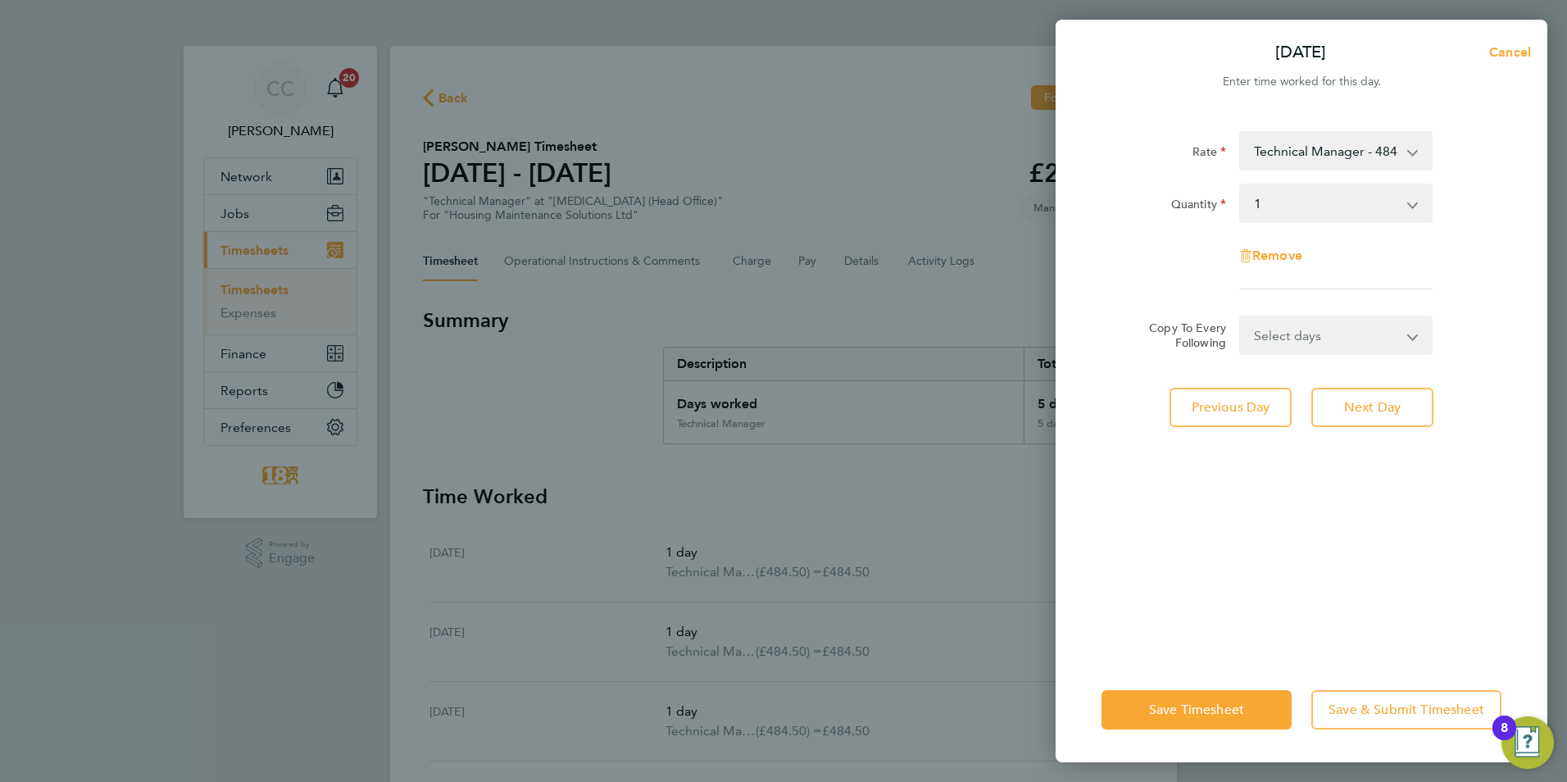
click at [1247, 569] on div "Rate Technical Manager - 484.50 Quantity Select quantity 0.5 1 Remove Copy To E…" at bounding box center [1301, 384] width 492 height 546
click at [1239, 716] on span "Save Timesheet" at bounding box center [1196, 709] width 95 height 16
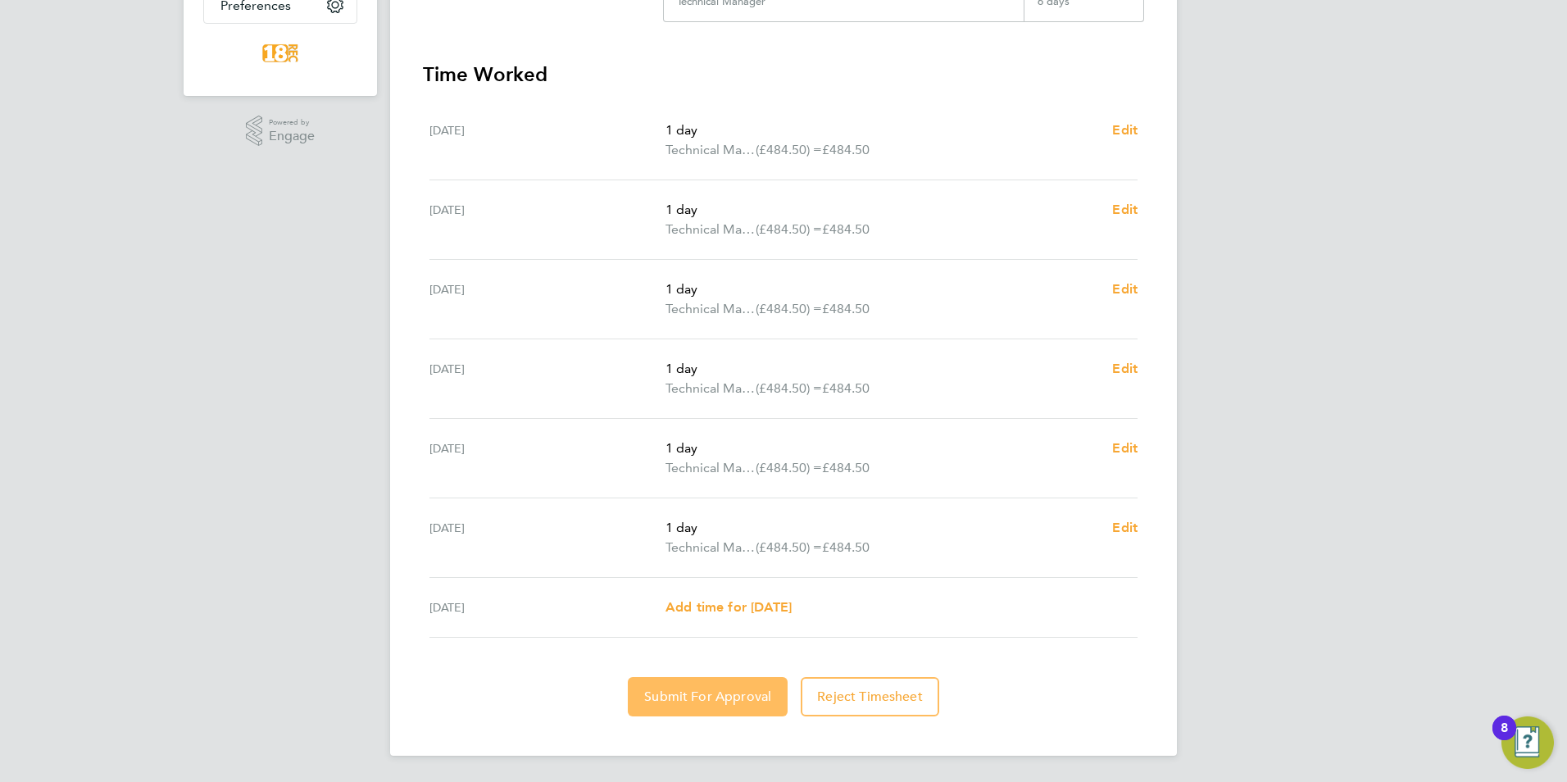
click at [692, 701] on span "Submit For Approval" at bounding box center [707, 696] width 127 height 16
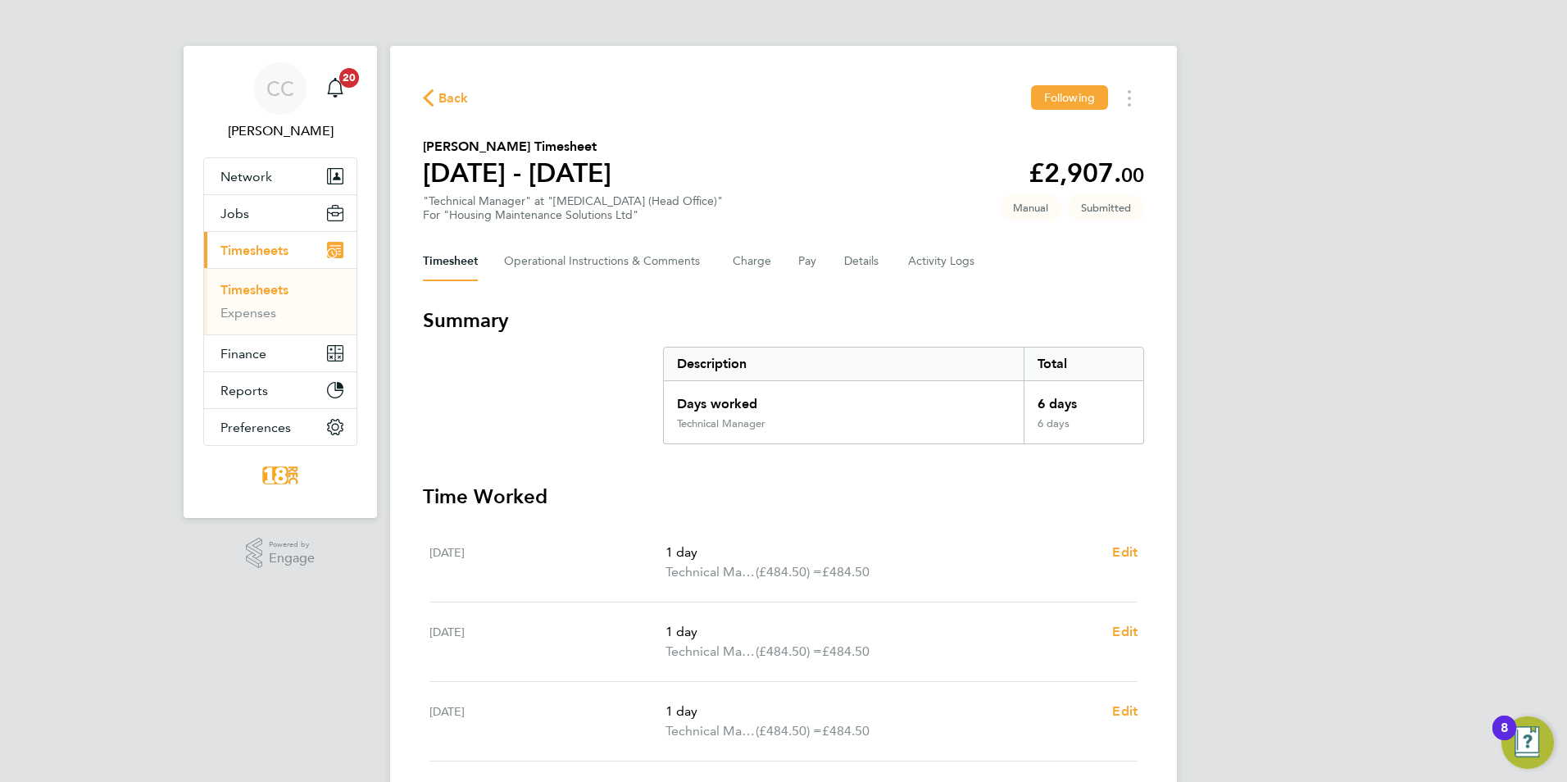
click at [437, 99] on span "Back" at bounding box center [446, 97] width 46 height 16
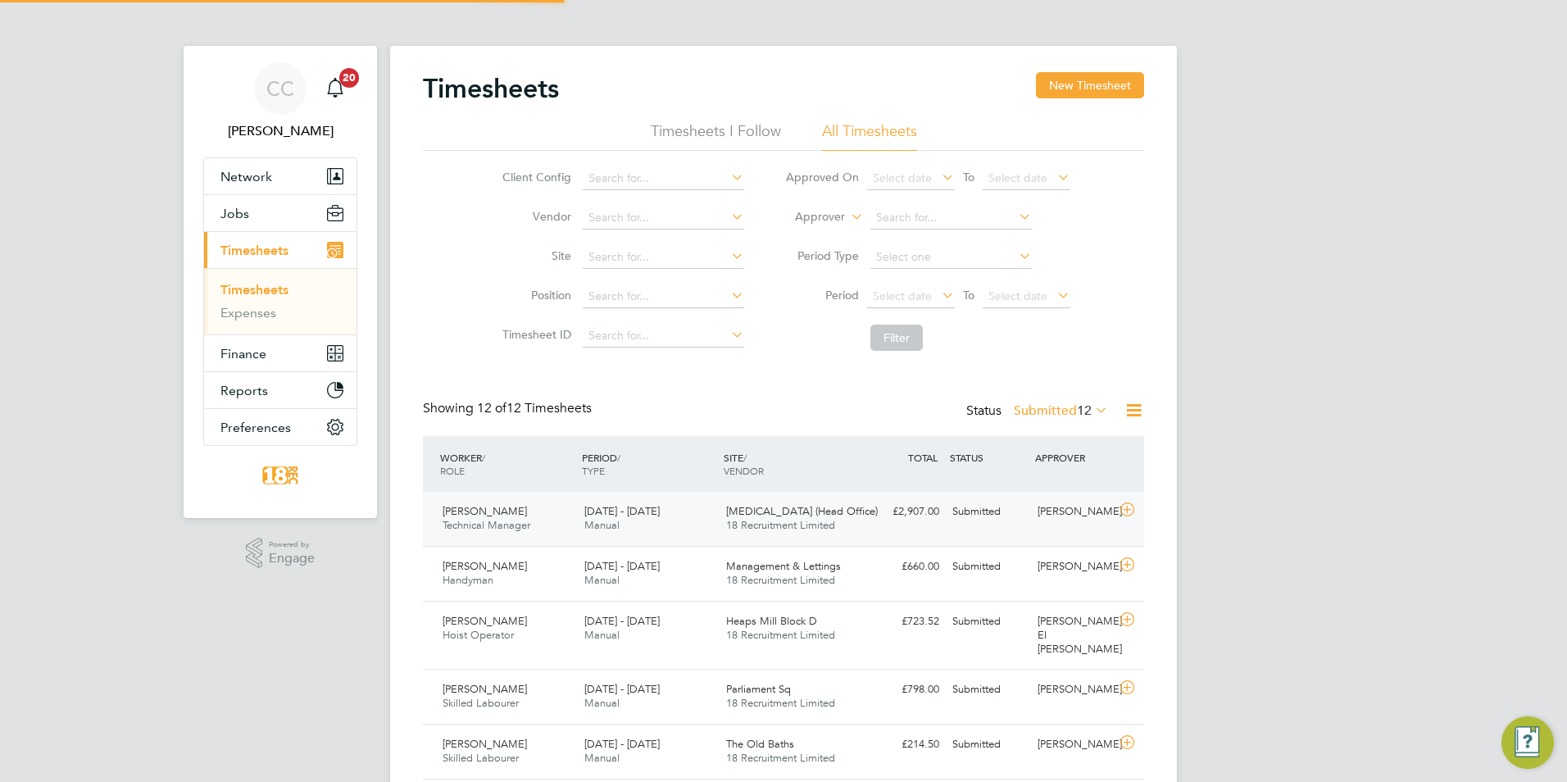
scroll to position [42, 143]
click at [1228, 255] on div "CC Chloe Crayden Notifications 20 Applications: Network Team Members Businesses…" at bounding box center [783, 617] width 1567 height 1235
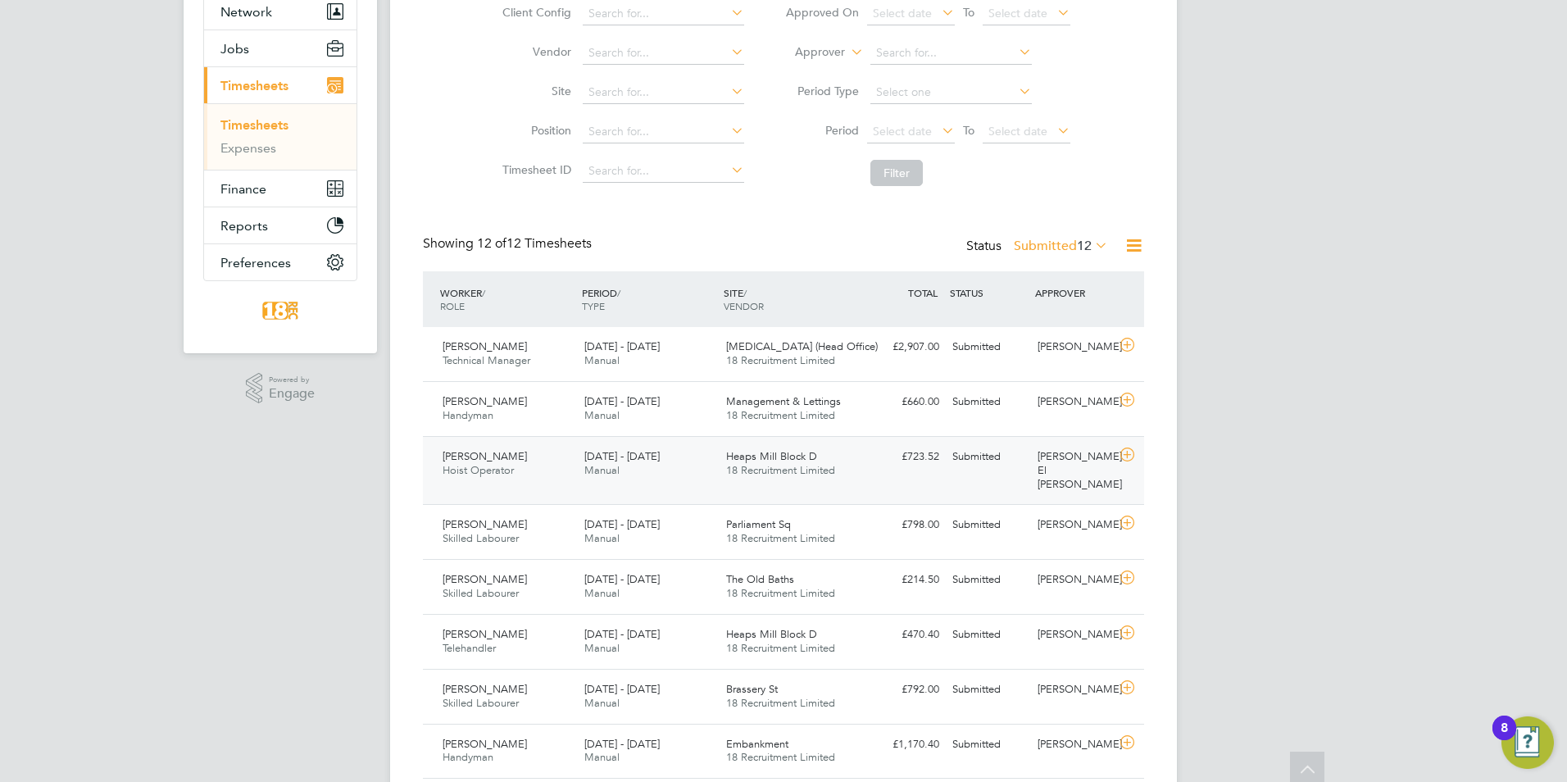
scroll to position [0, 0]
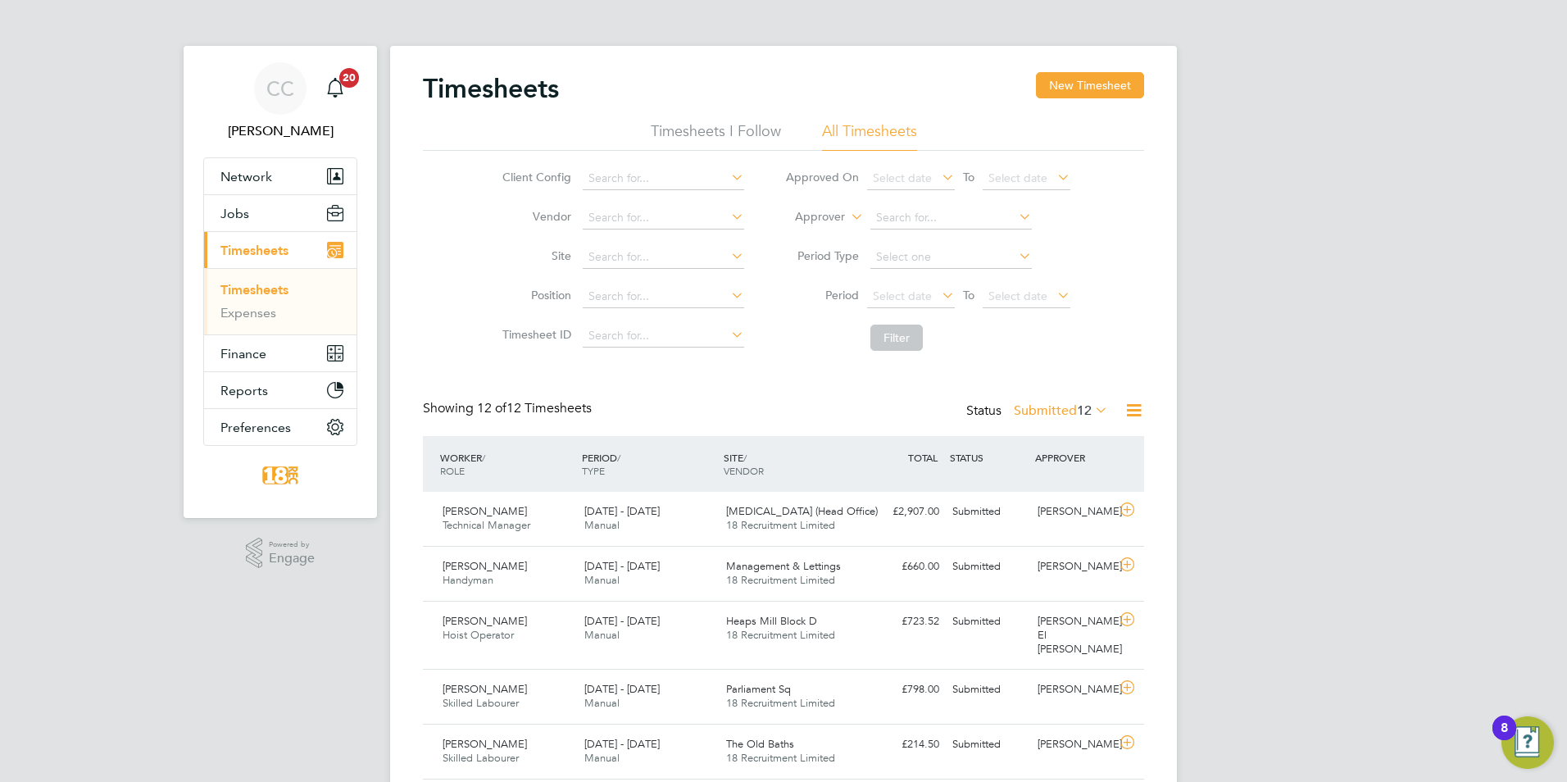
click at [1058, 411] on label "Submitted 12" at bounding box center [1060, 410] width 94 height 16
click at [1048, 483] on li "Submitted" at bounding box center [1039, 485] width 75 height 23
click at [1052, 409] on label "Submitted 12" at bounding box center [1060, 410] width 94 height 16
click at [1062, 519] on li "Approved" at bounding box center [1039, 508] width 75 height 23
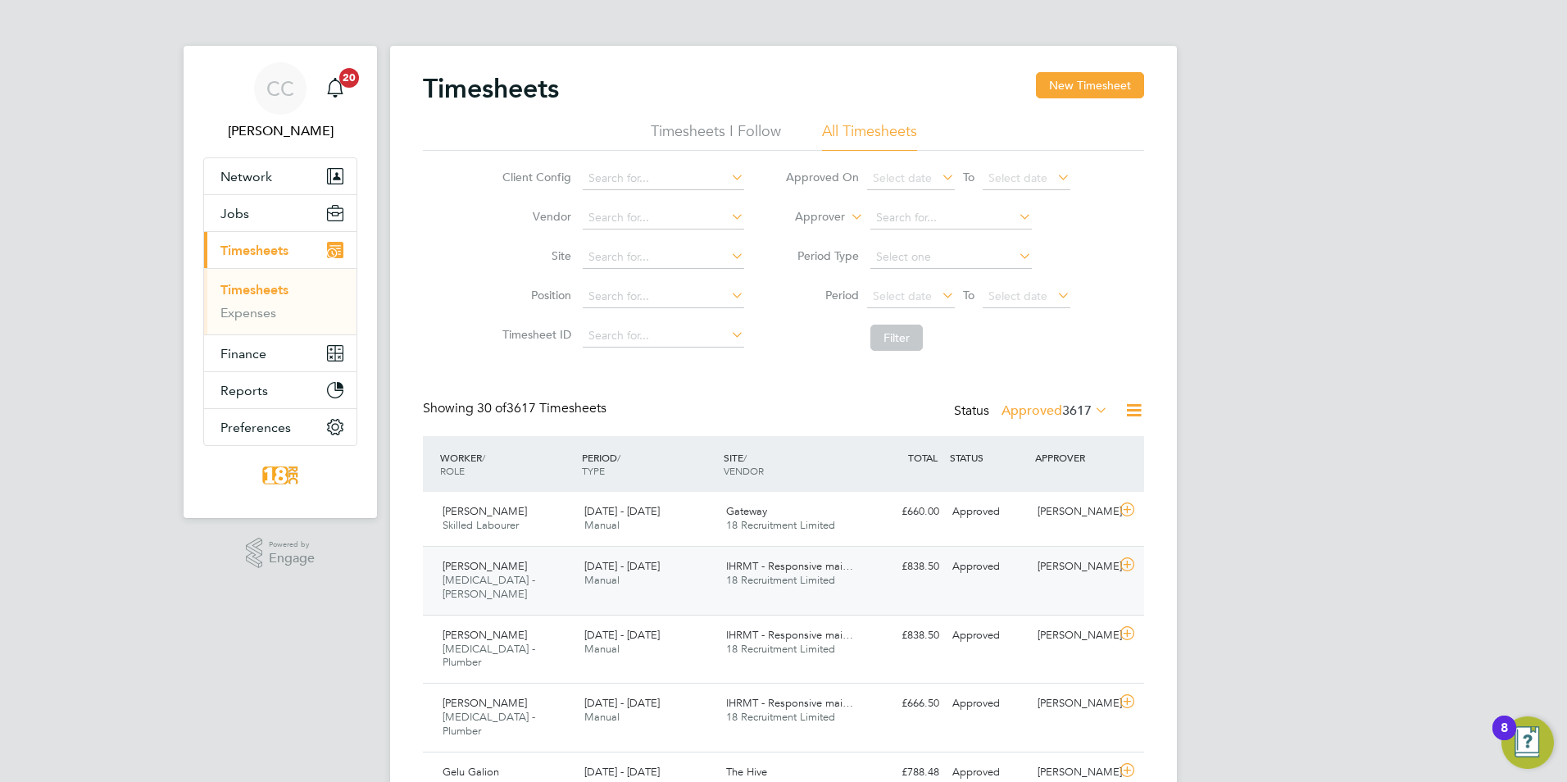
click at [784, 579] on span "18 Recruitment Limited" at bounding box center [780, 580] width 109 height 14
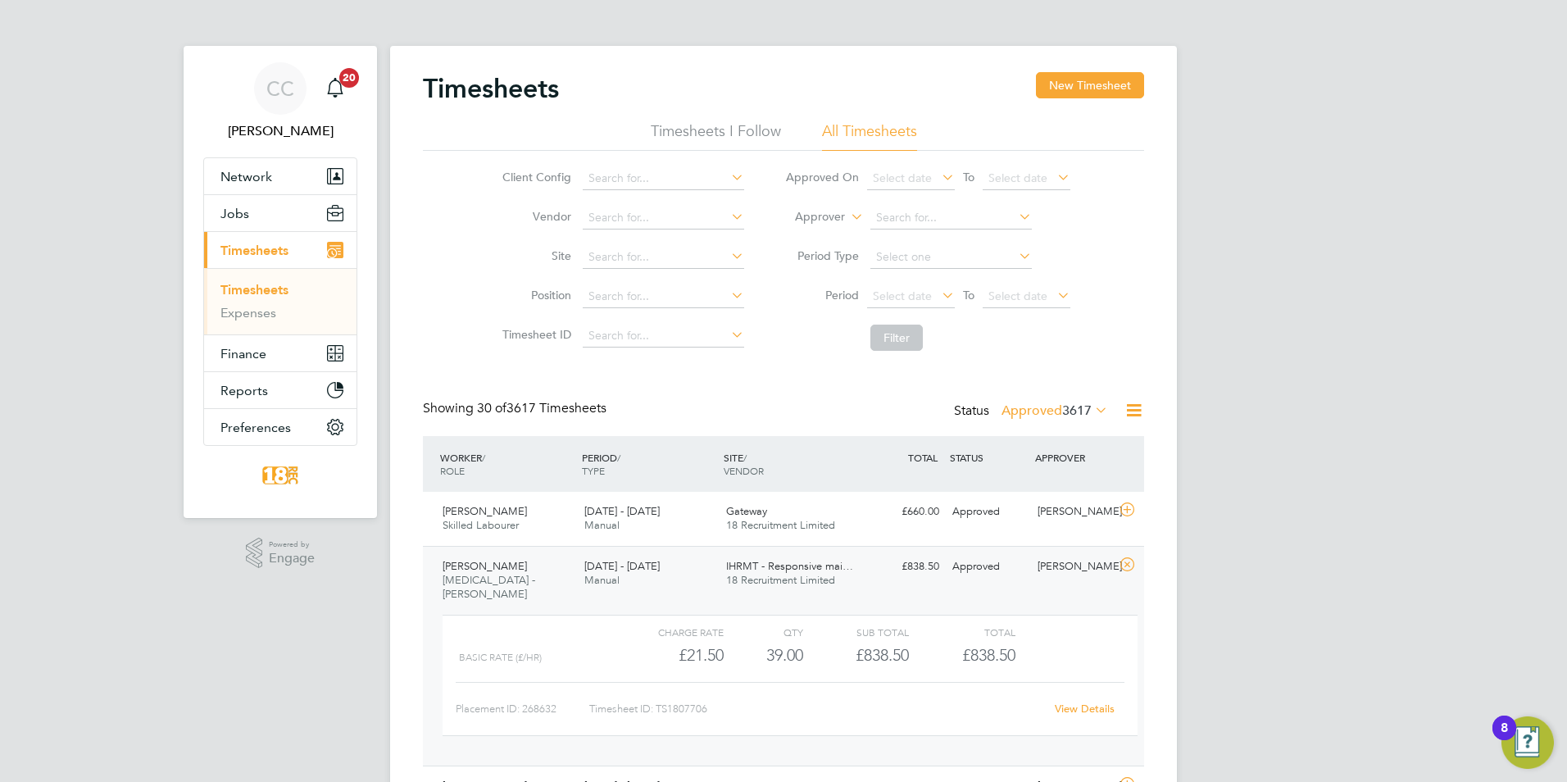
click at [1111, 701] on div "View Details" at bounding box center [1084, 709] width 80 height 26
click at [1105, 701] on link "View Details" at bounding box center [1084, 708] width 60 height 14
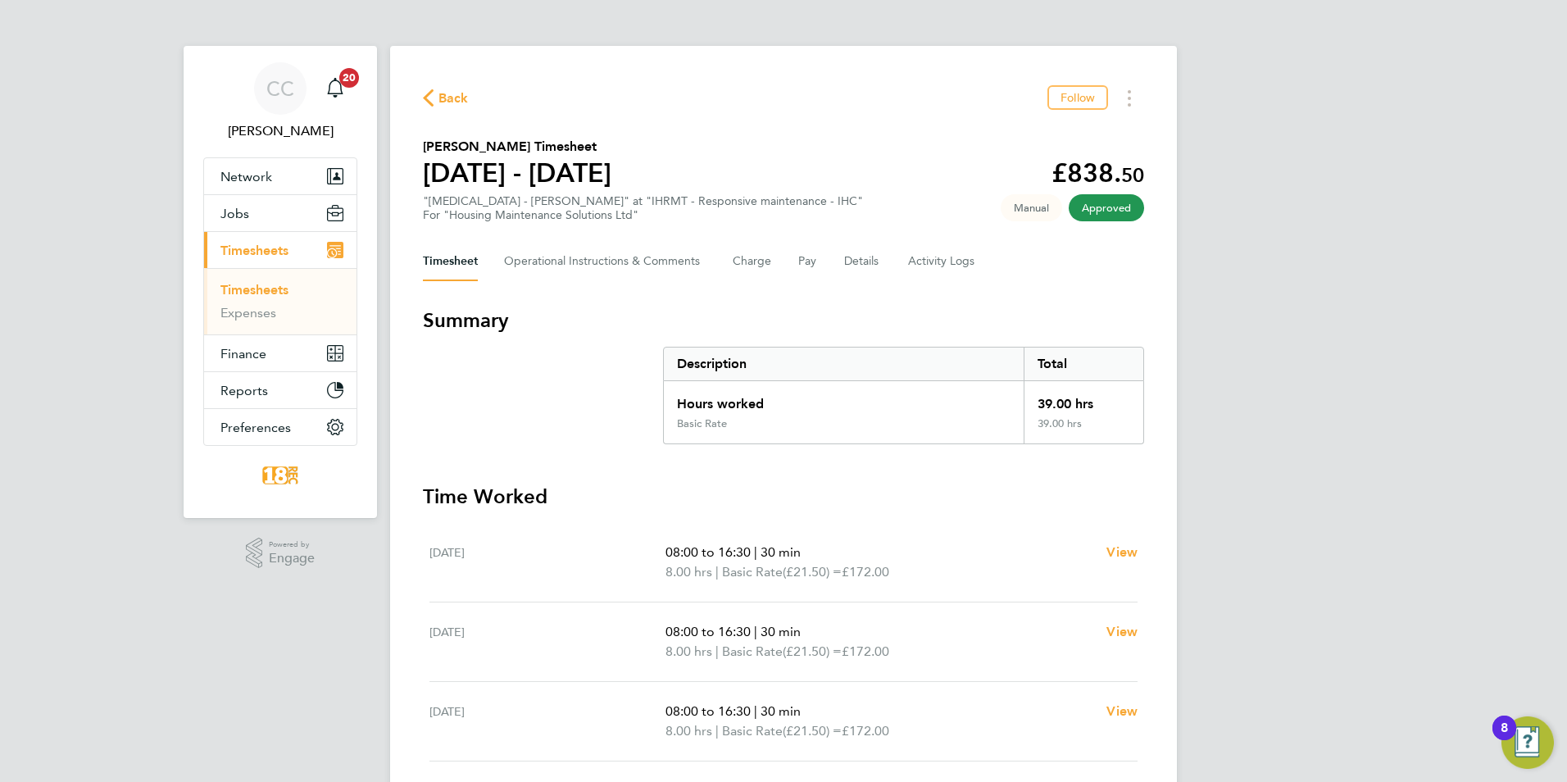
click at [444, 104] on span "Back" at bounding box center [453, 98] width 30 height 20
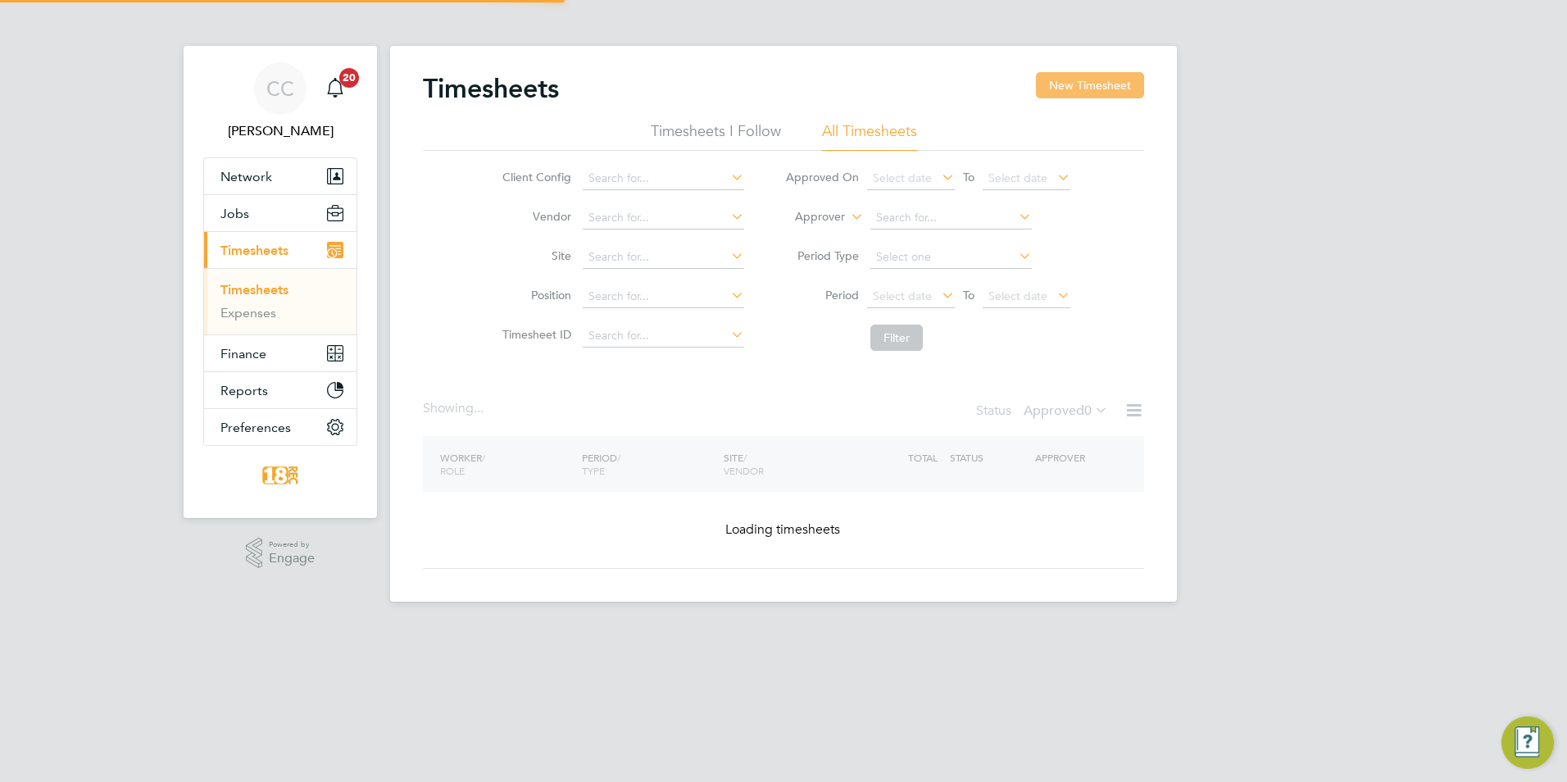
click at [1100, 84] on button "New Timesheet" at bounding box center [1090, 85] width 108 height 26
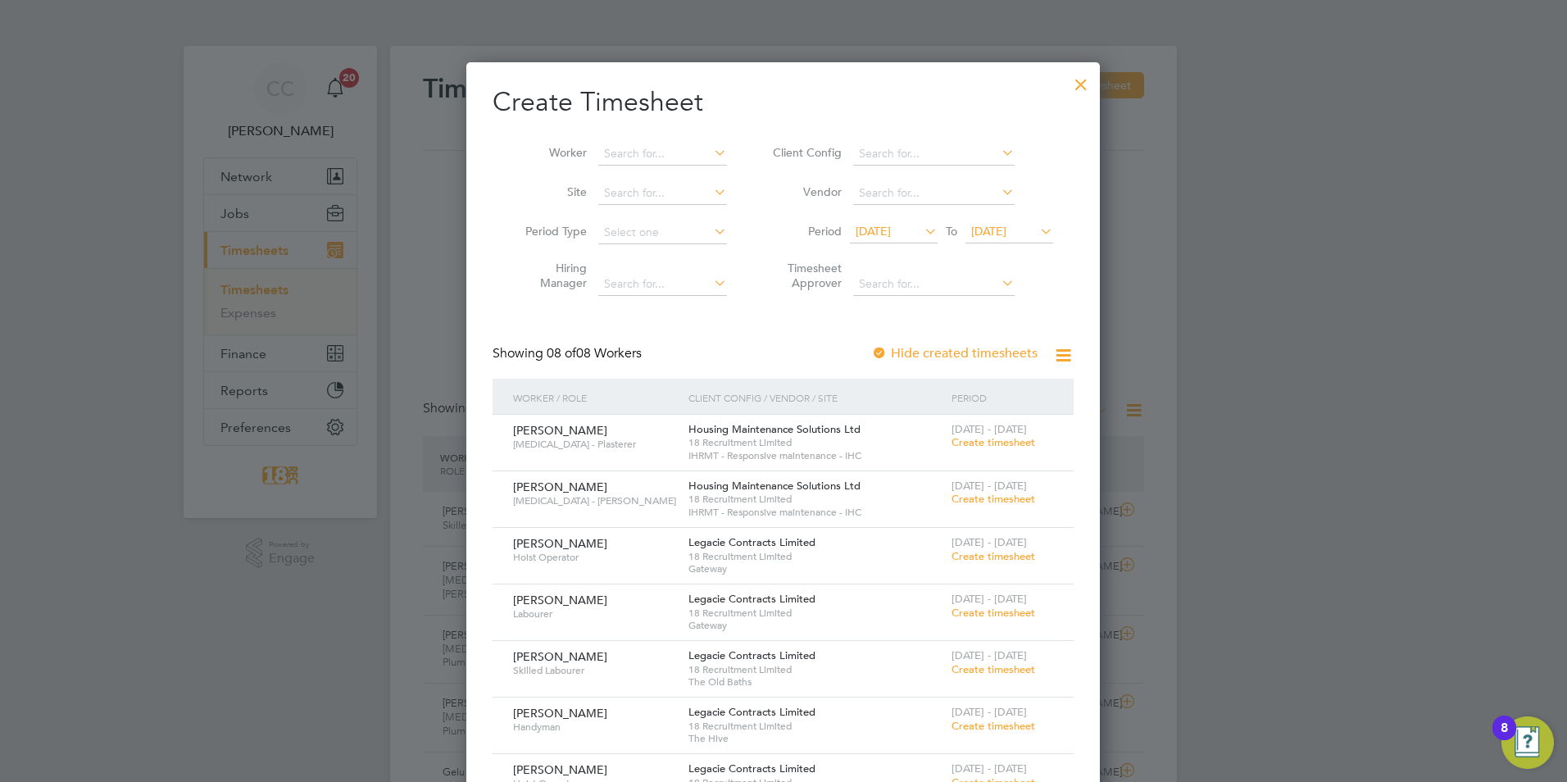
click at [1004, 441] on span "Create timesheet" at bounding box center [993, 442] width 84 height 14
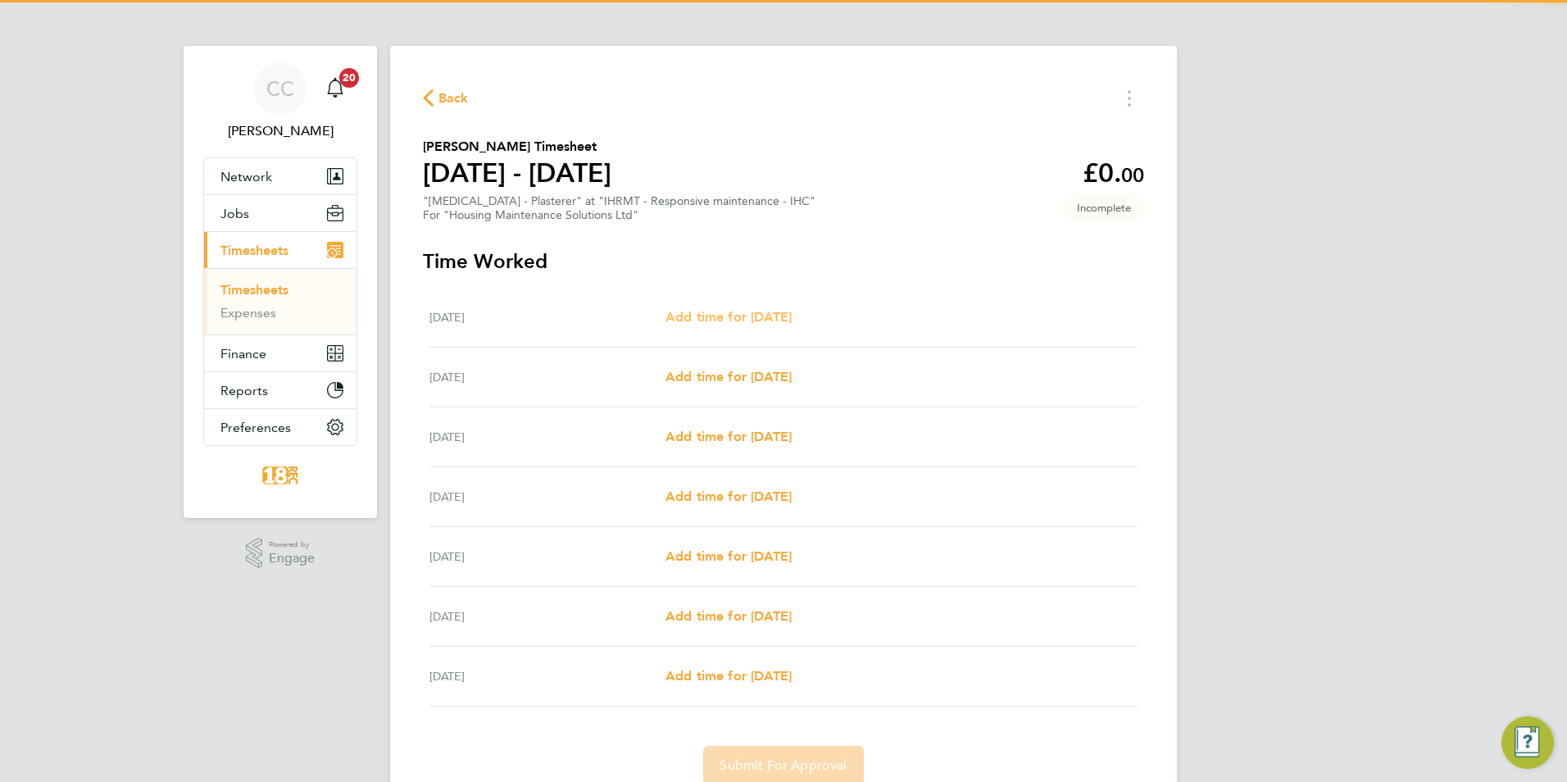
click at [710, 317] on span "Add time for Mon 18 Aug" at bounding box center [728, 317] width 126 height 16
select select "30"
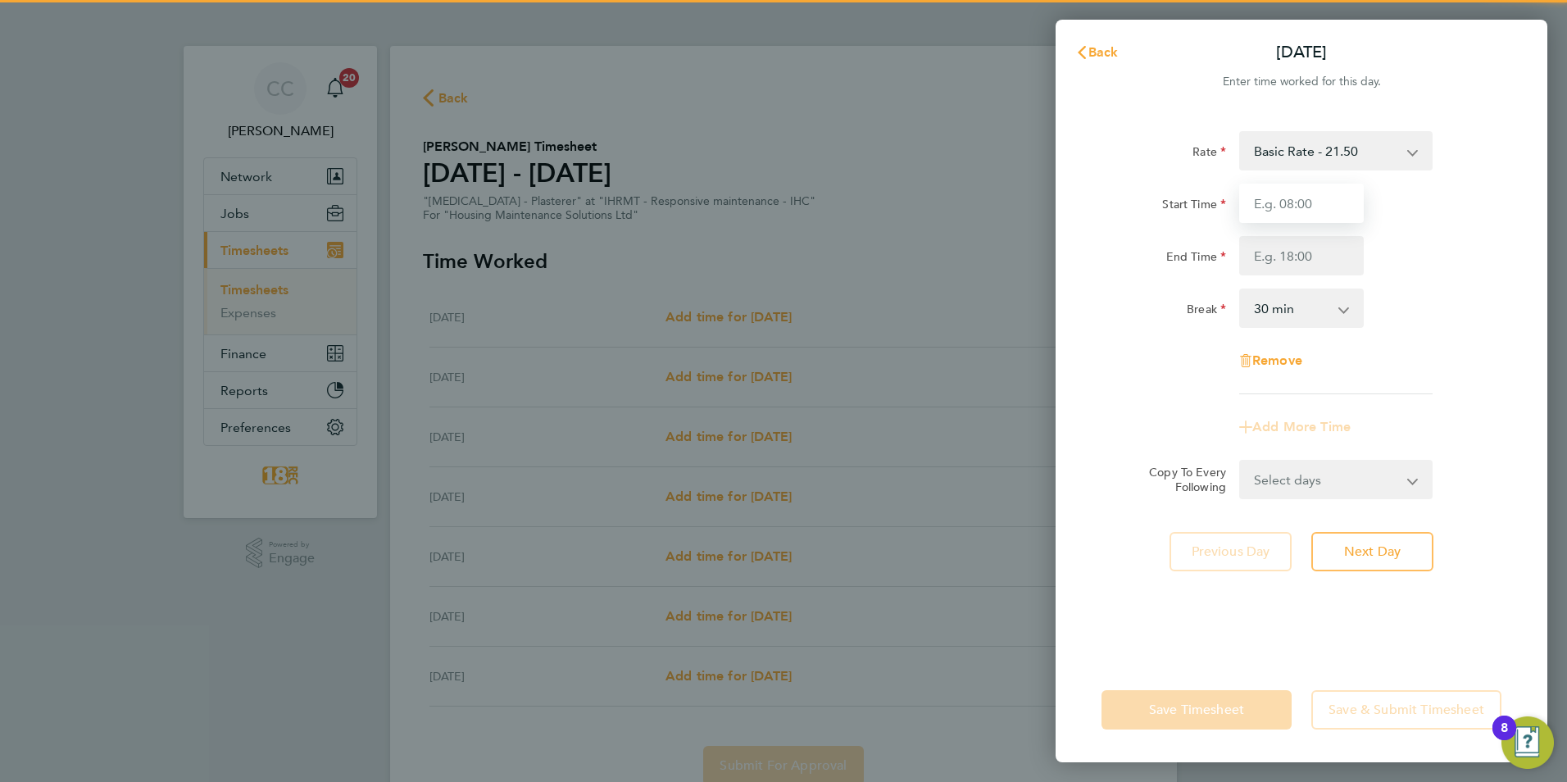
click at [1307, 215] on input "Start Time" at bounding box center [1301, 203] width 125 height 39
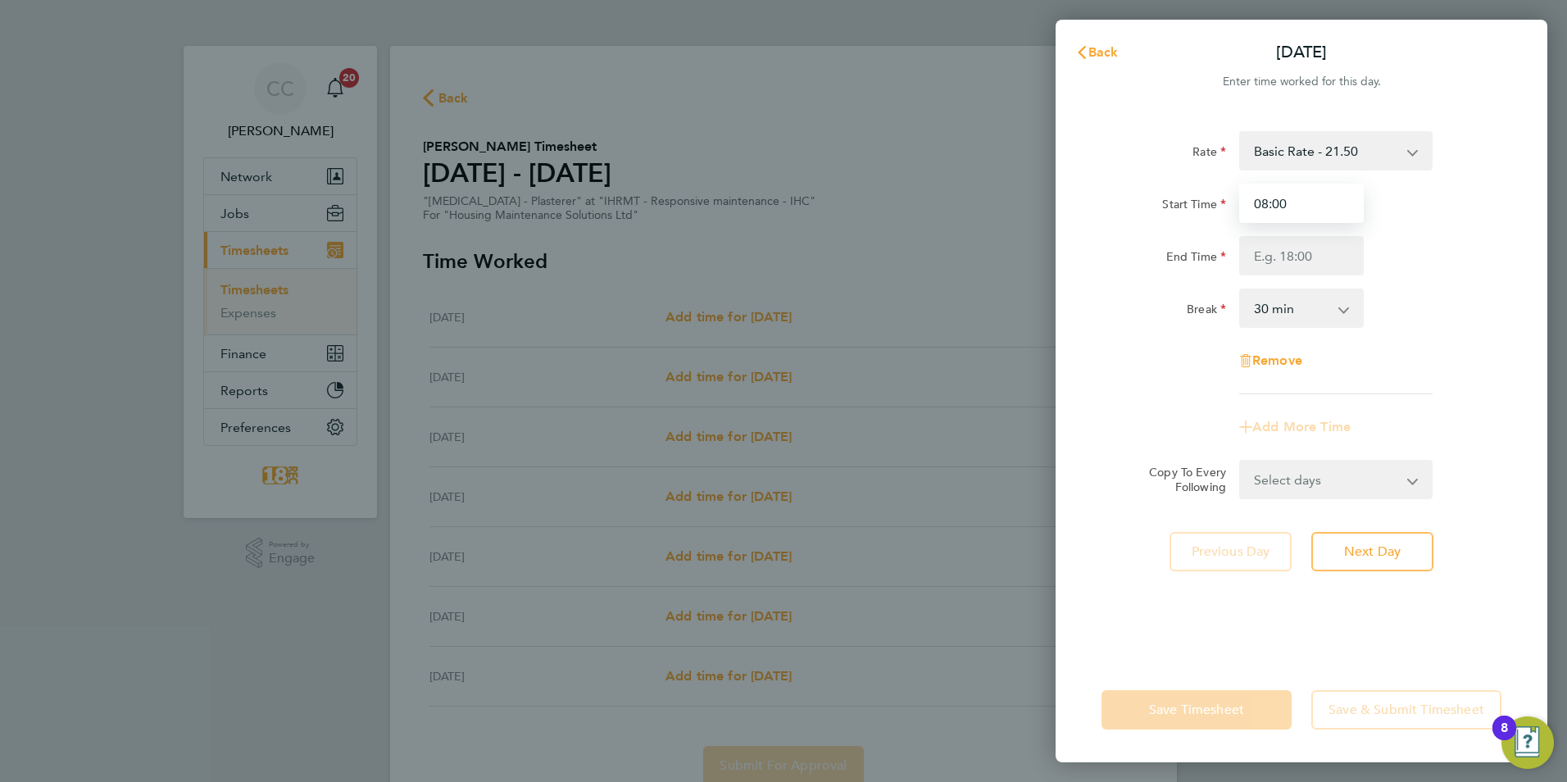
type input "08:00"
click at [1334, 252] on input "End Time" at bounding box center [1301, 255] width 125 height 39
type input "16:30"
drag, startPoint x: 1317, startPoint y: 480, endPoint x: 1317, endPoint y: 512, distance: 32.0
click at [1317, 480] on form "Rate Basic Rate - 21.50 Start Time 08:00 End Time 16:30 Break 0 min 15 min 30 m…" at bounding box center [1301, 315] width 400 height 368
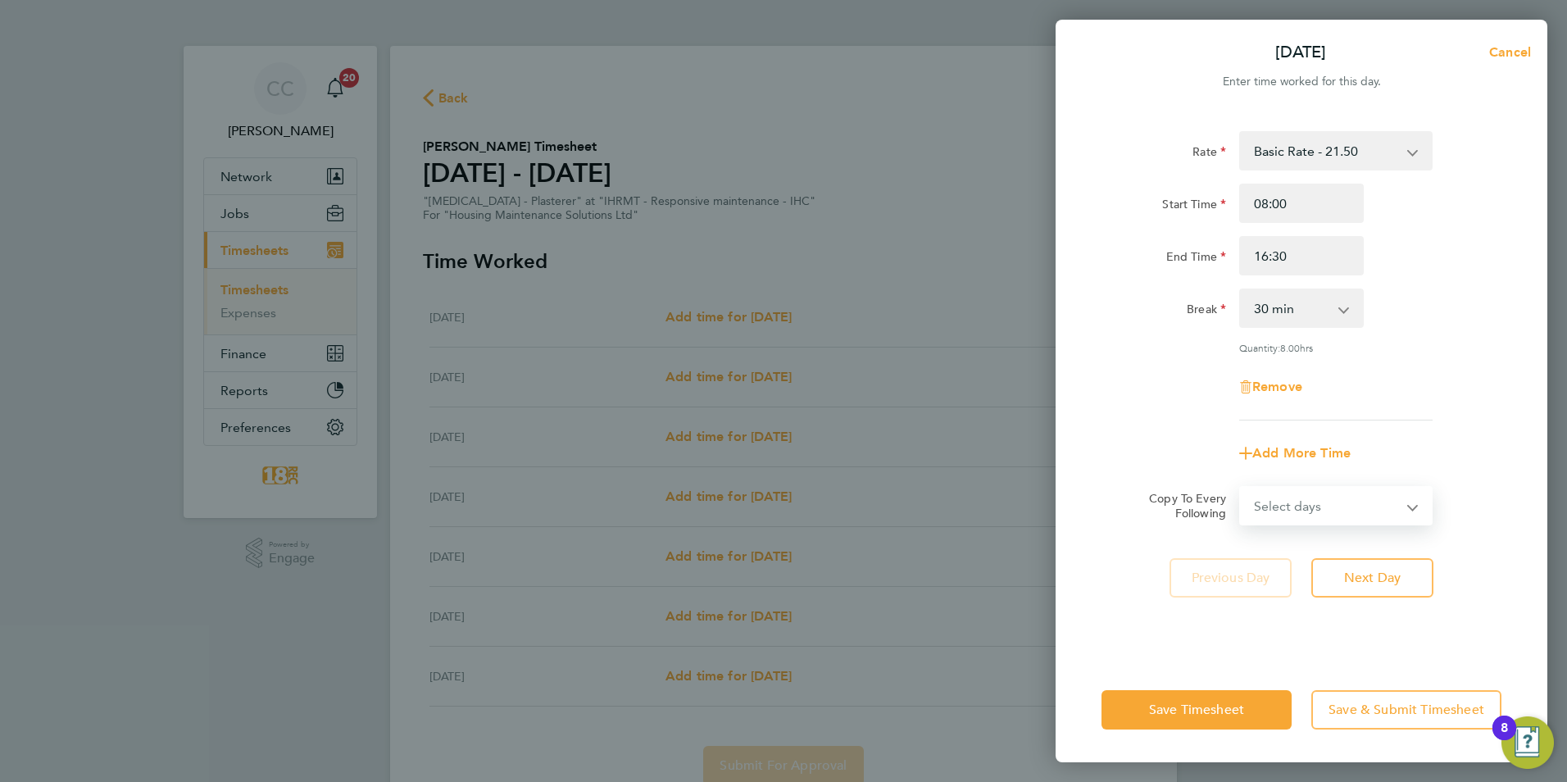
select select "WEEKDAY"
click at [1240, 487] on select "Select days Day Weekday (Mon-Fri) Weekend (Sat-Sun) Tuesday Wednesday Thursday …" at bounding box center [1326, 505] width 172 height 36
select select "2025-08-24"
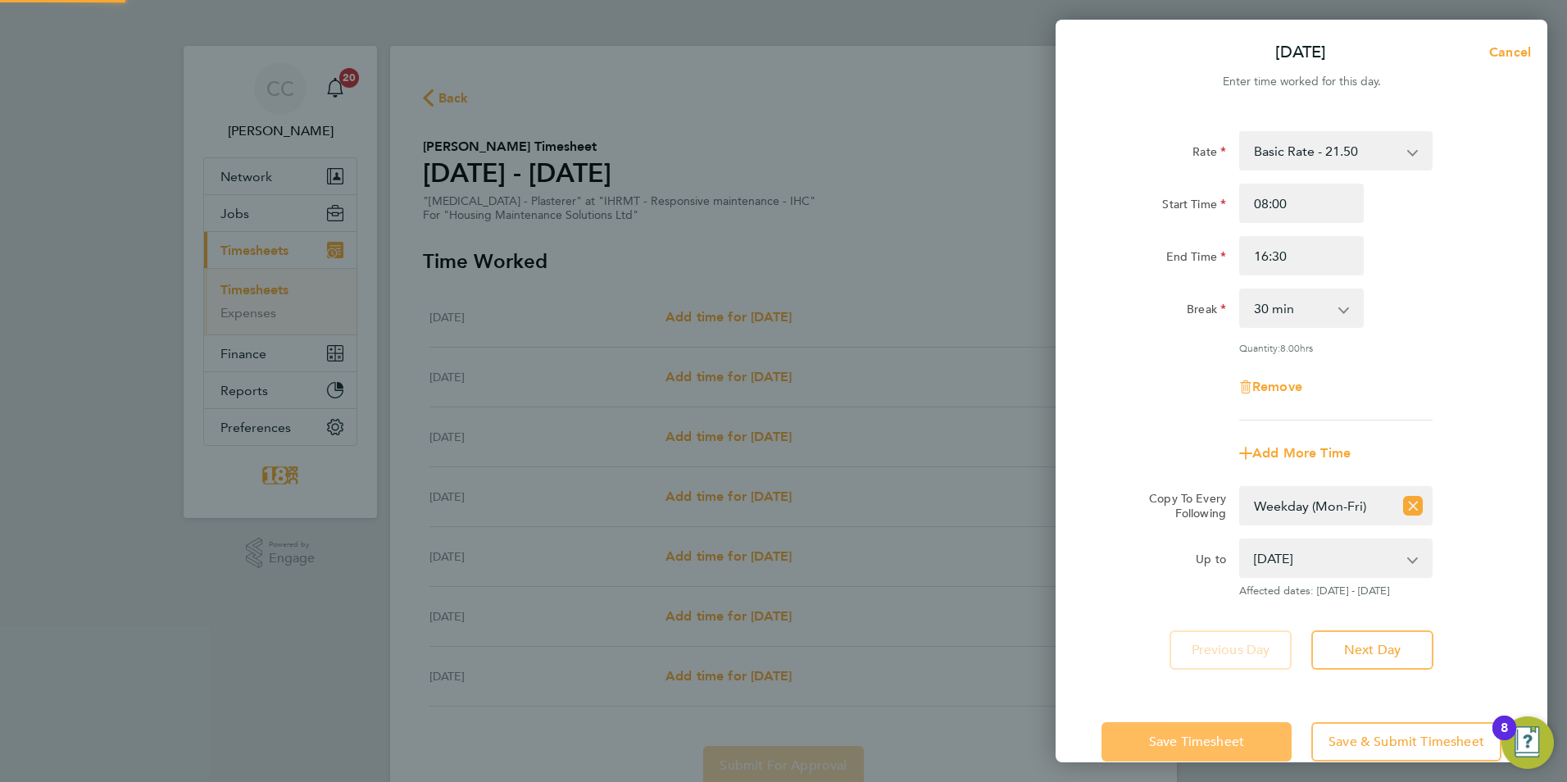
drag, startPoint x: 1187, startPoint y: 724, endPoint x: 1188, endPoint y: 738, distance: 14.0
click at [1188, 738] on button "Save Timesheet" at bounding box center [1196, 741] width 190 height 39
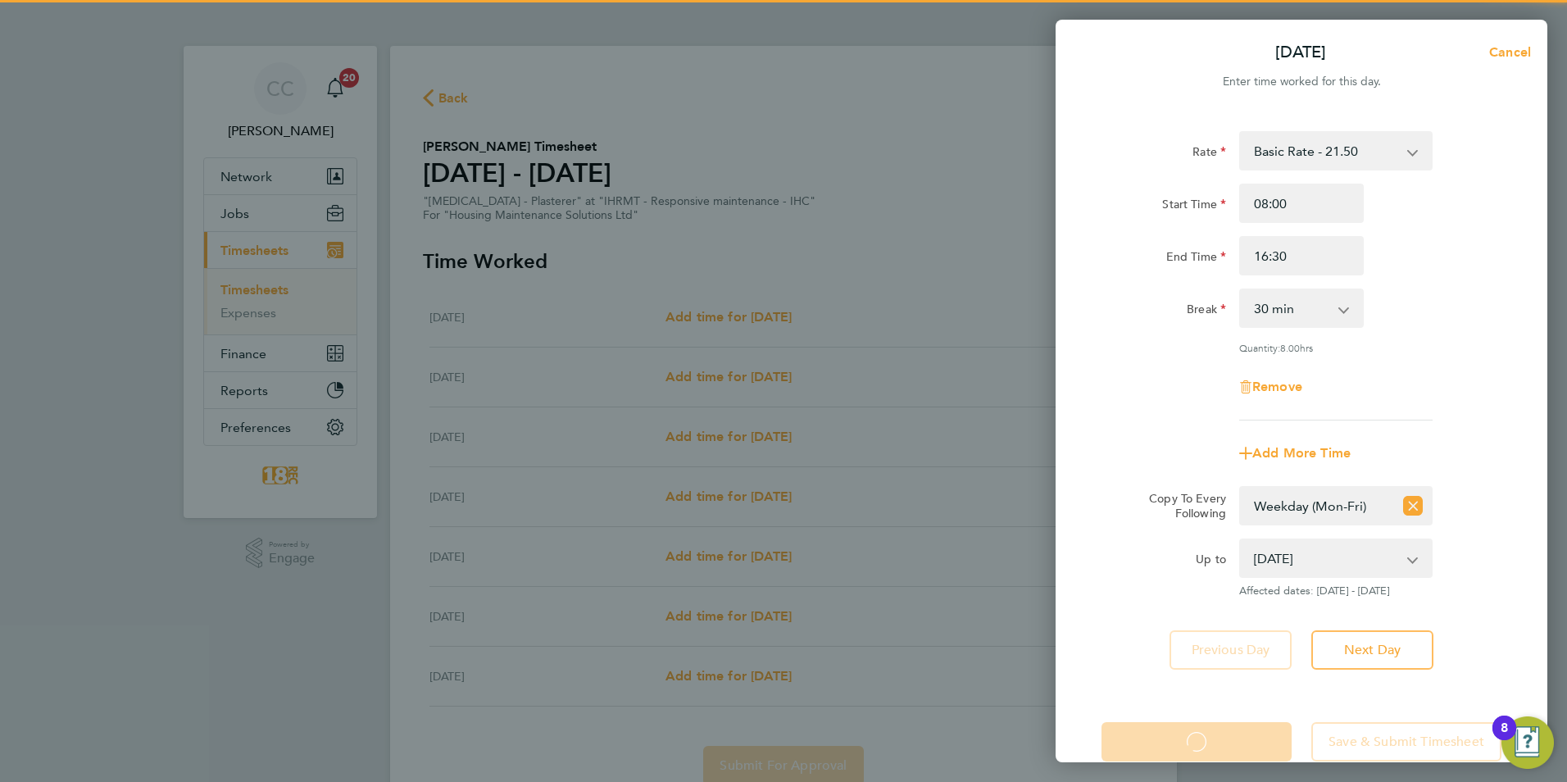
click at [1188, 738] on app-form-button "Save Timesheet Loading" at bounding box center [1201, 741] width 200 height 39
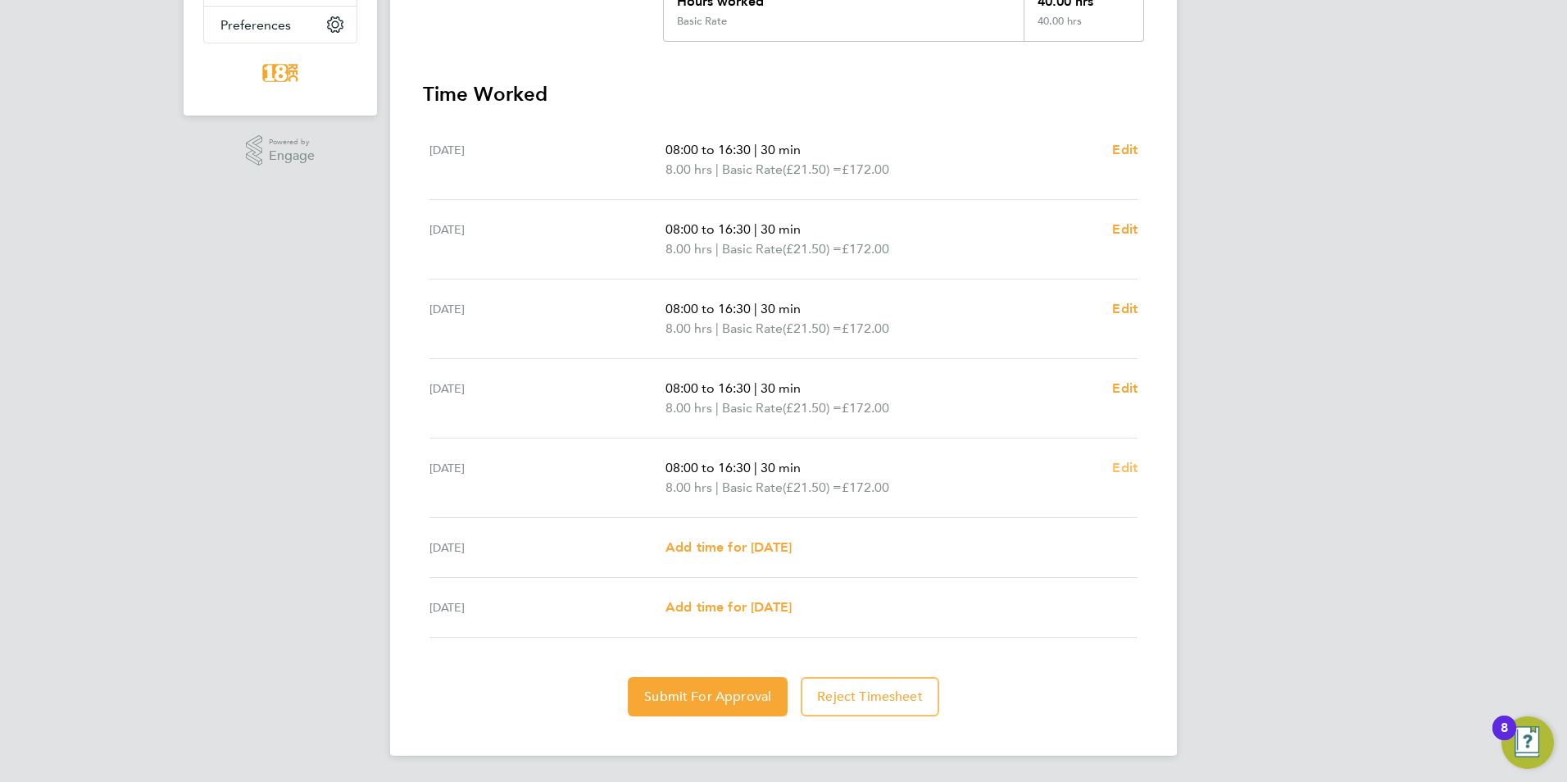
click at [1126, 474] on span "Edit" at bounding box center [1124, 468] width 25 height 16
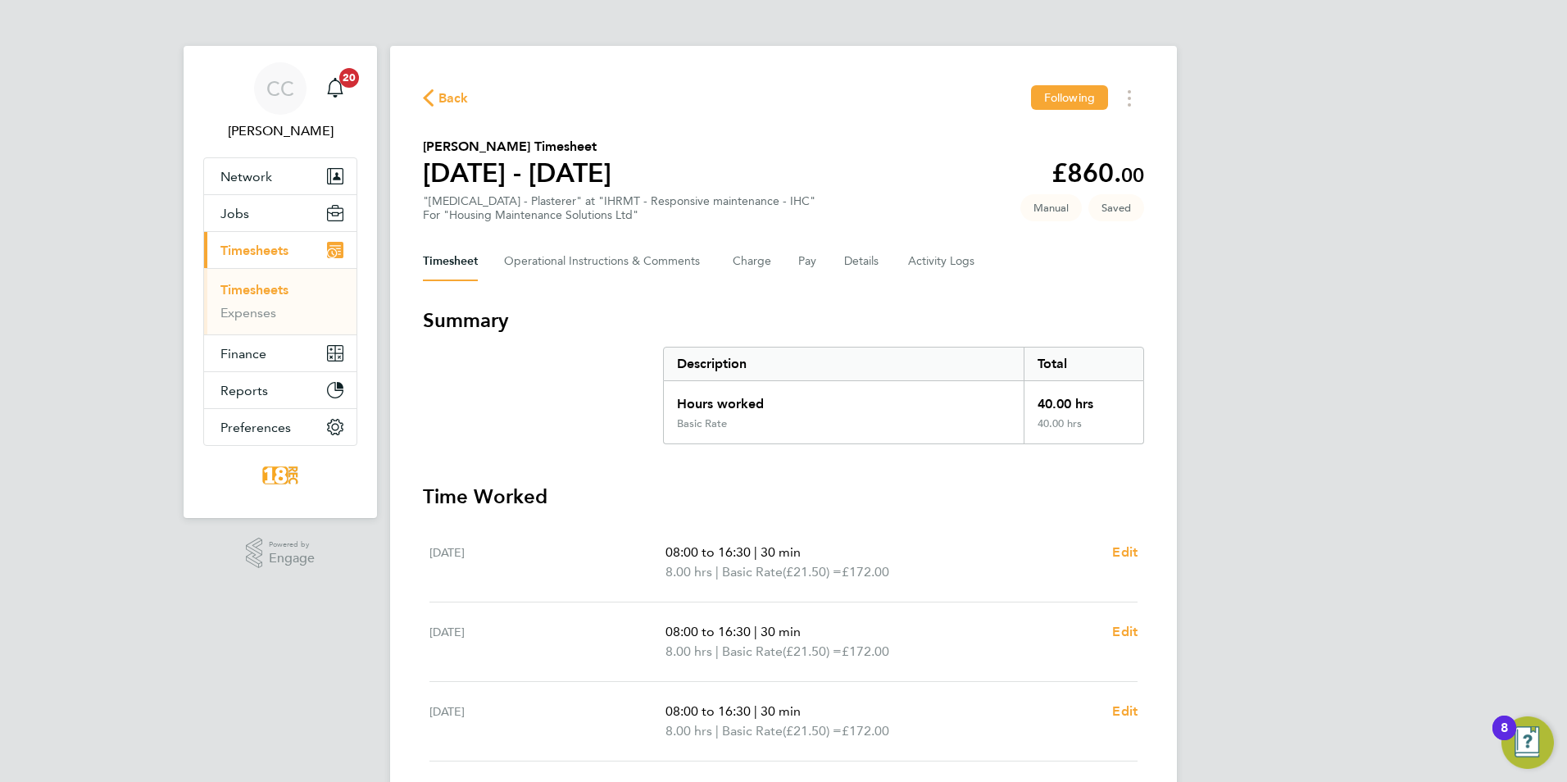
select select "30"
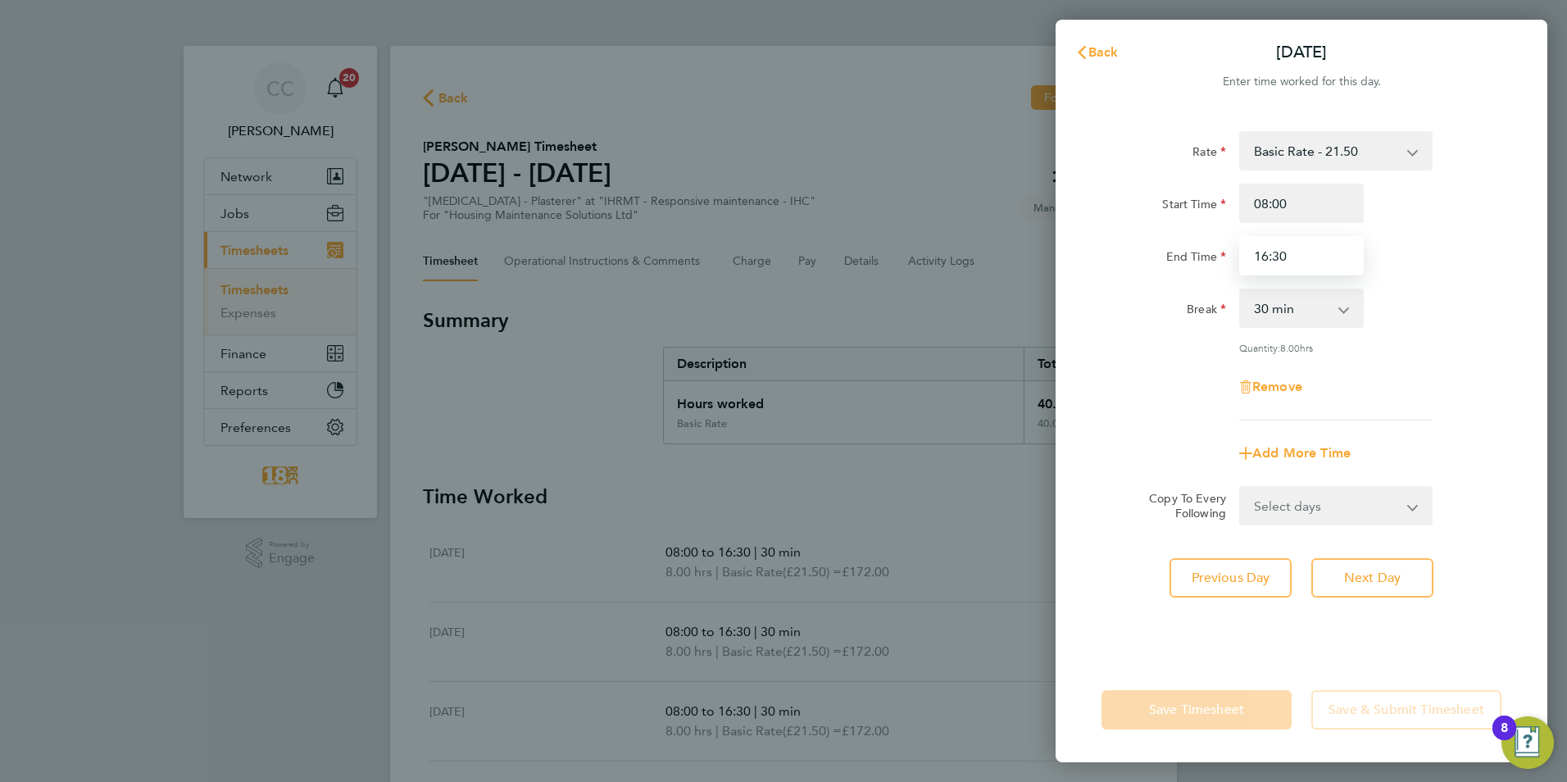
click at [1272, 241] on input "16:30" at bounding box center [1301, 255] width 125 height 39
click at [1263, 250] on input "16:30" at bounding box center [1301, 255] width 125 height 39
type input "15:30"
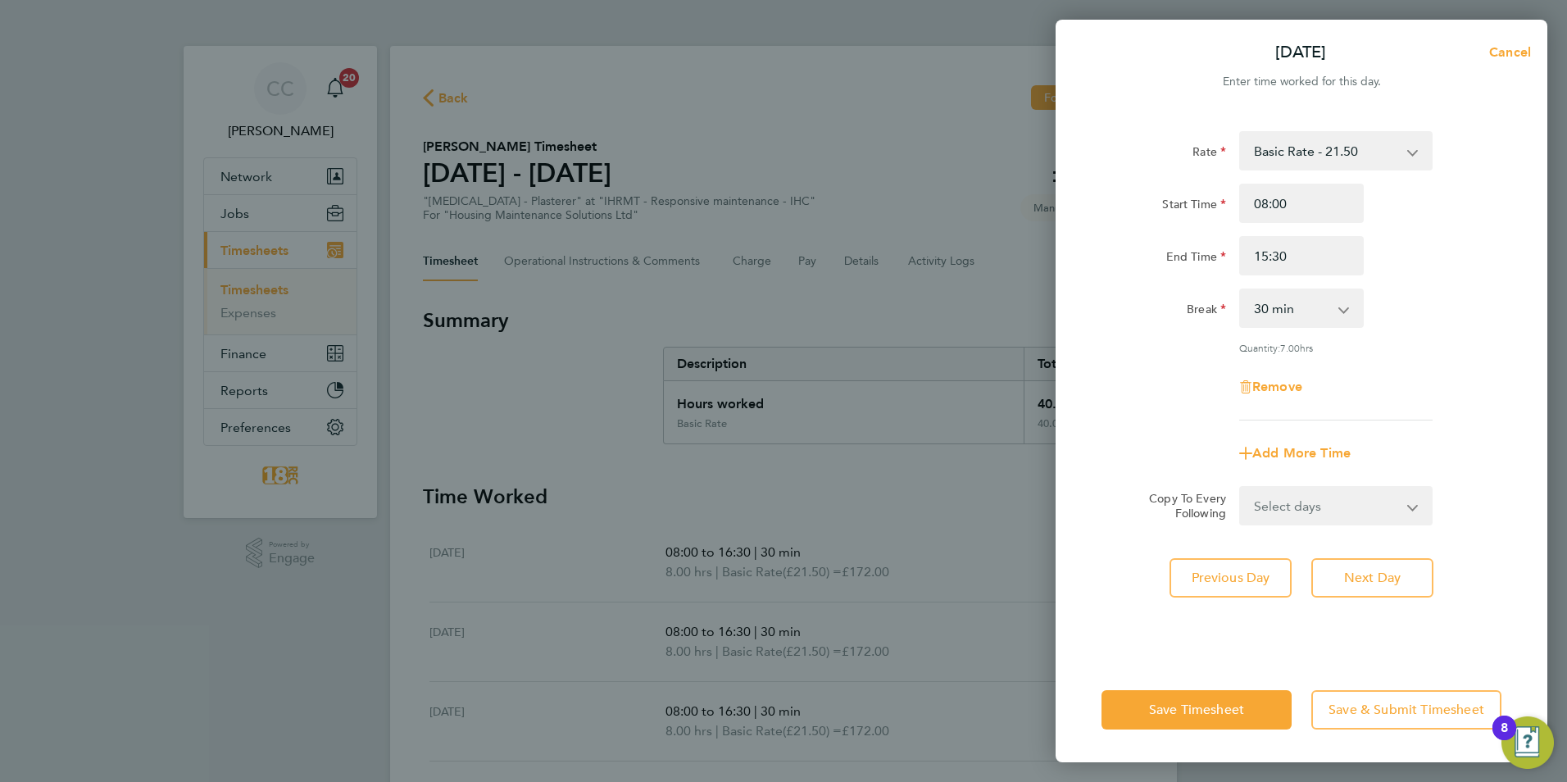
click at [1203, 673] on div "Save Timesheet Save & Submit Timesheet" at bounding box center [1301, 709] width 492 height 105
click at [1198, 710] on span "Save Timesheet" at bounding box center [1196, 709] width 95 height 16
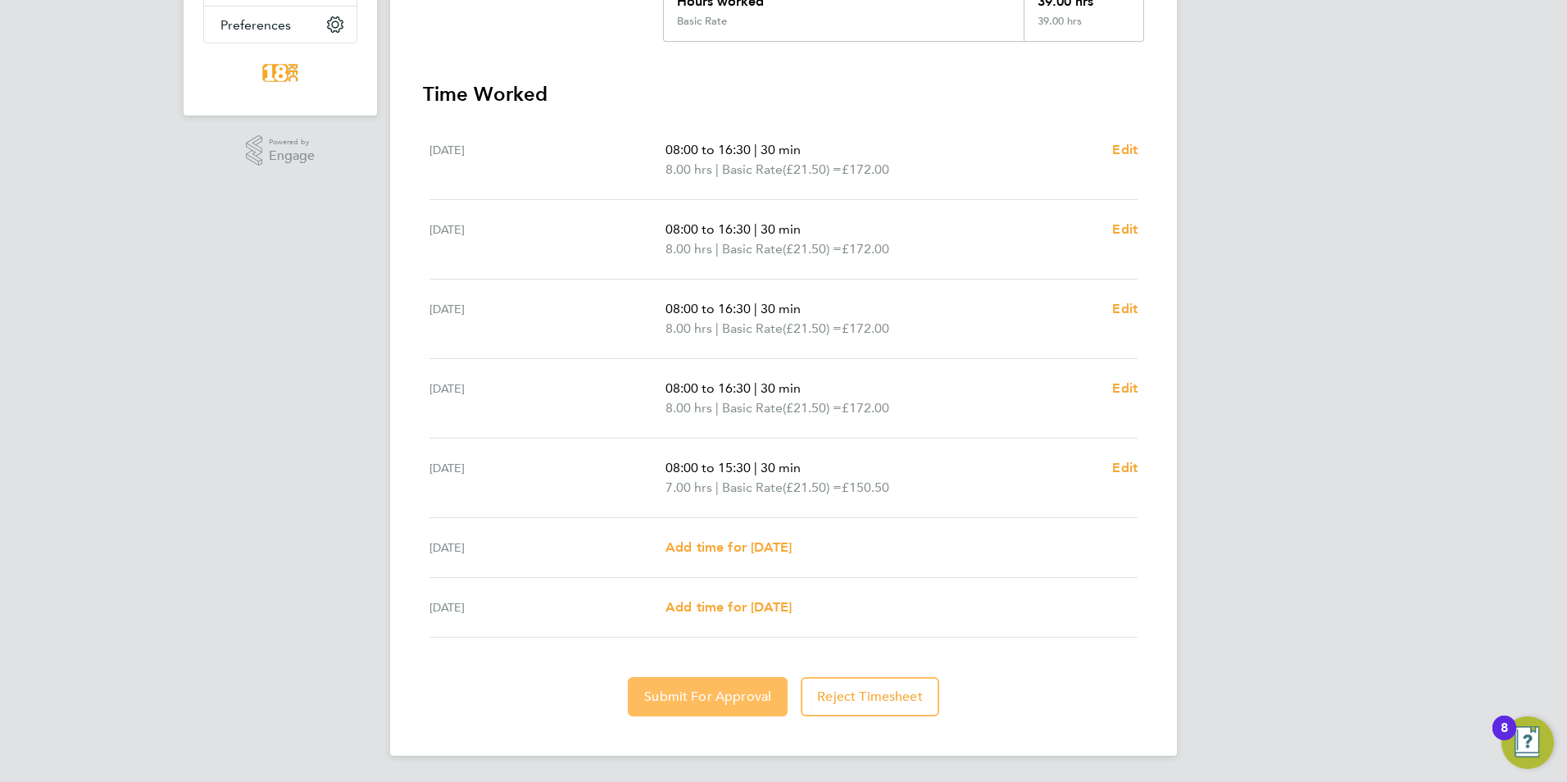
click at [669, 685] on button "Submit For Approval" at bounding box center [708, 696] width 160 height 39
